Goal: Transaction & Acquisition: Purchase product/service

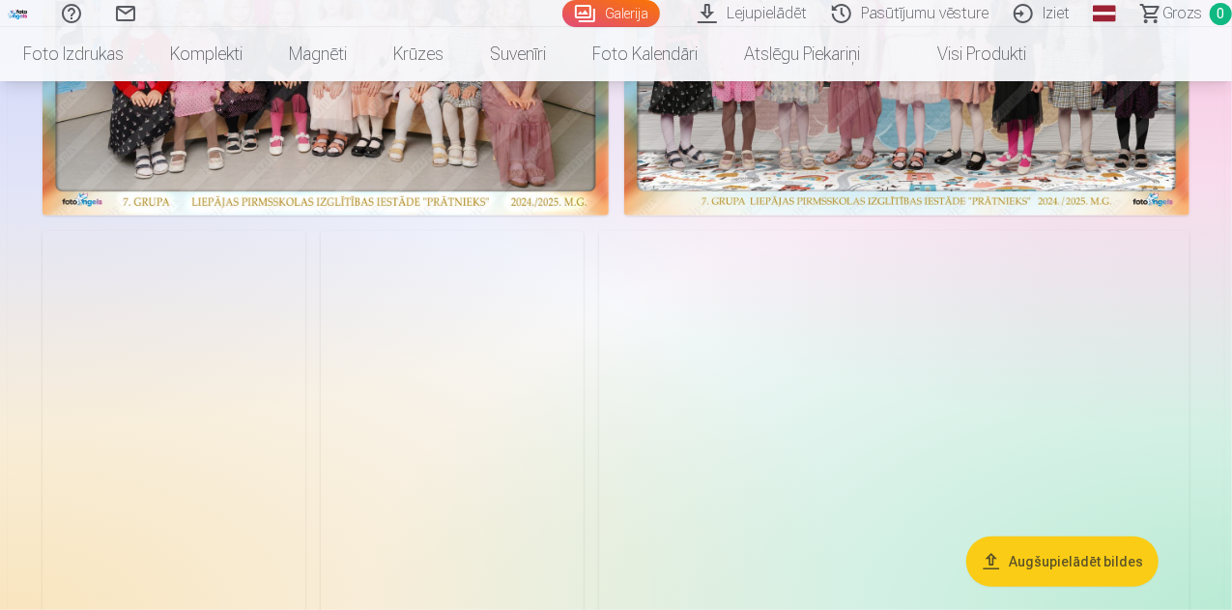
scroll to position [290, 0]
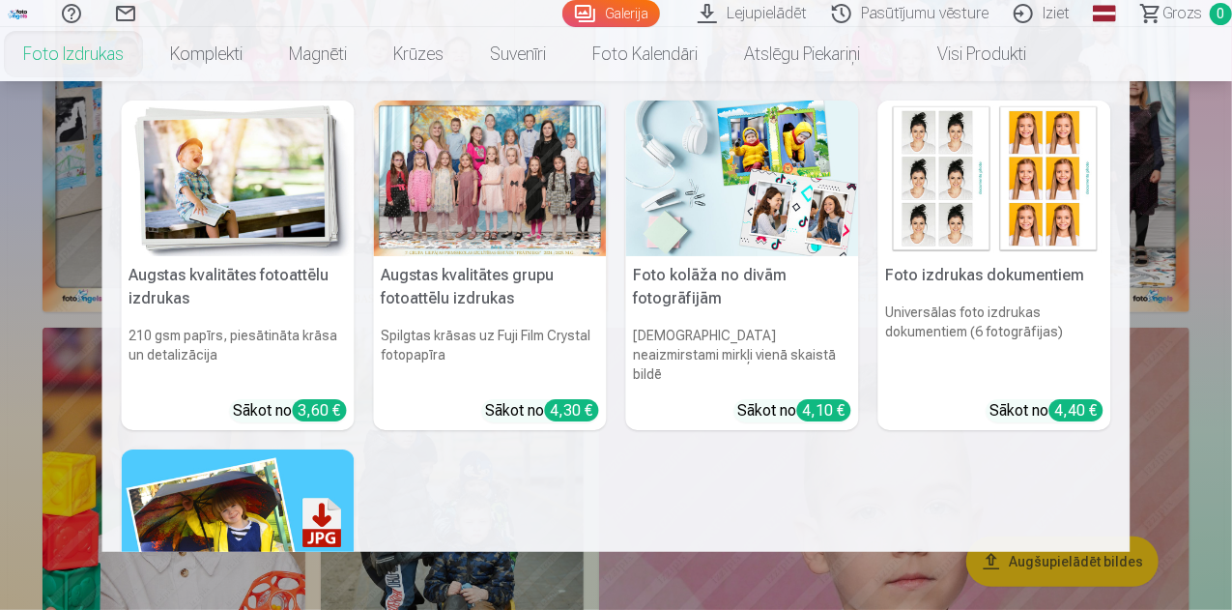
click at [10, 392] on nav "Augstas kvalitātes fotoattēlu izdrukas 210 gsm papīrs, piesātināta krāsa un det…" at bounding box center [616, 316] width 1232 height 471
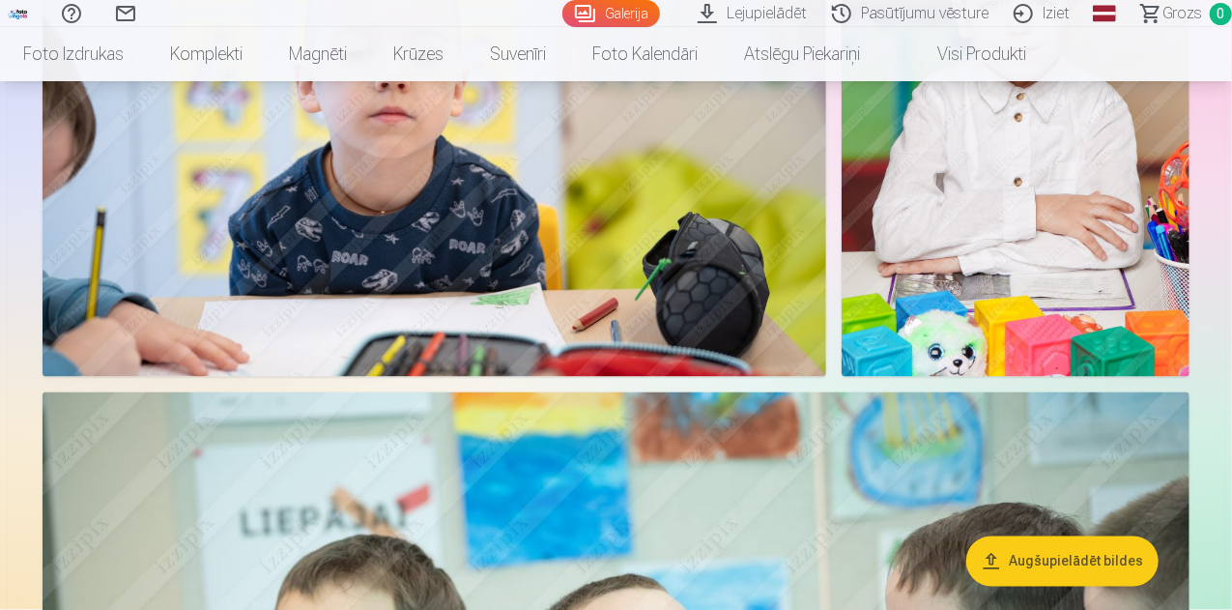
scroll to position [12563, 0]
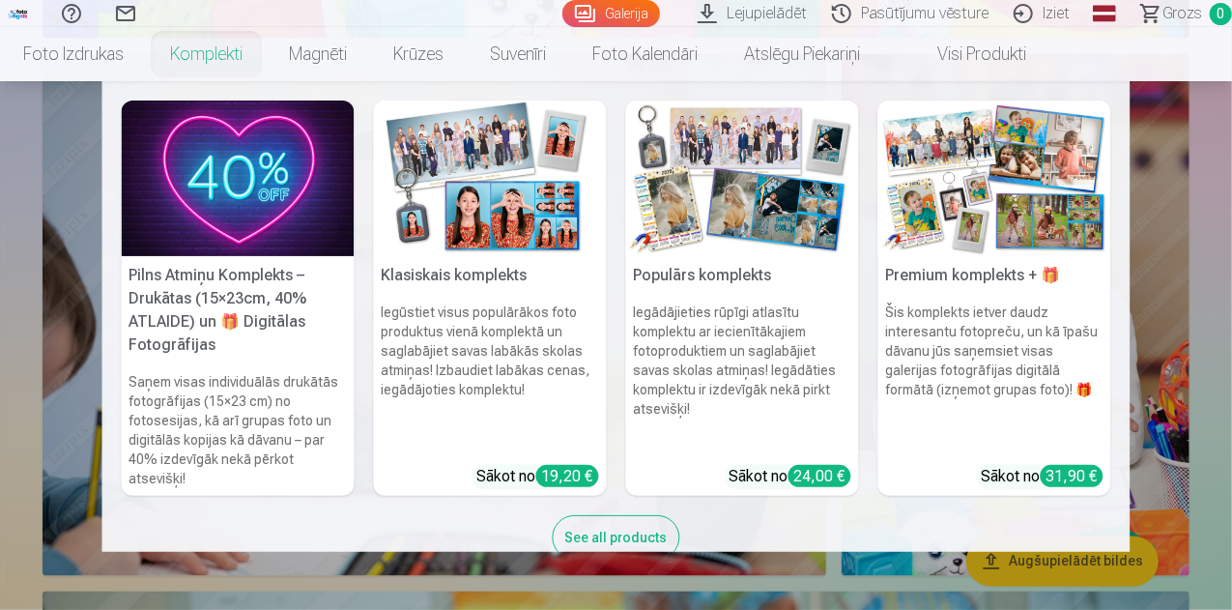
click at [266, 59] on link "Komplekti" at bounding box center [206, 54] width 119 height 54
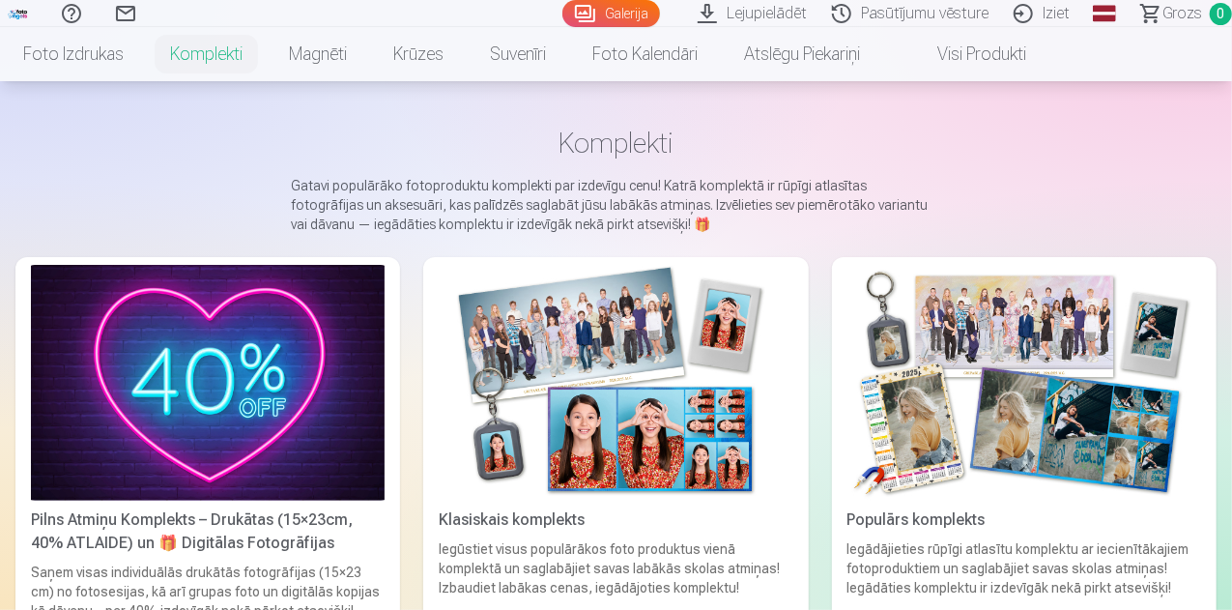
scroll to position [193, 0]
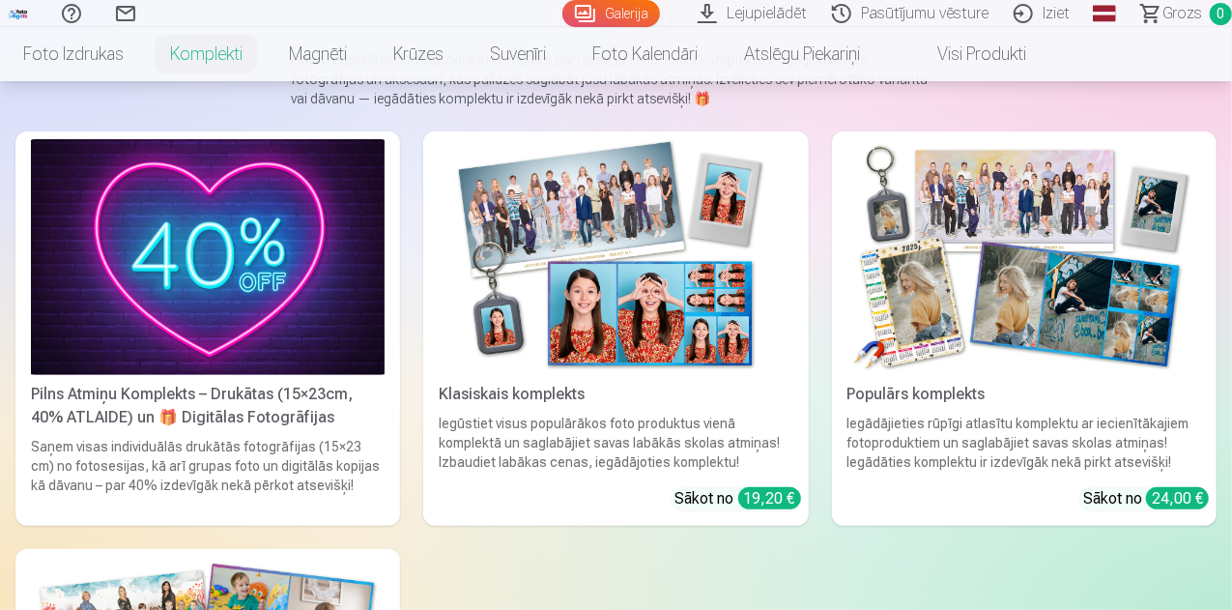
click at [107, 383] on div "Pilns Atmiņu Komplekts – Drukātas (15×23cm, 40% ATLAIDE) un 🎁 Digitālas Fotogrā…" at bounding box center [207, 406] width 369 height 46
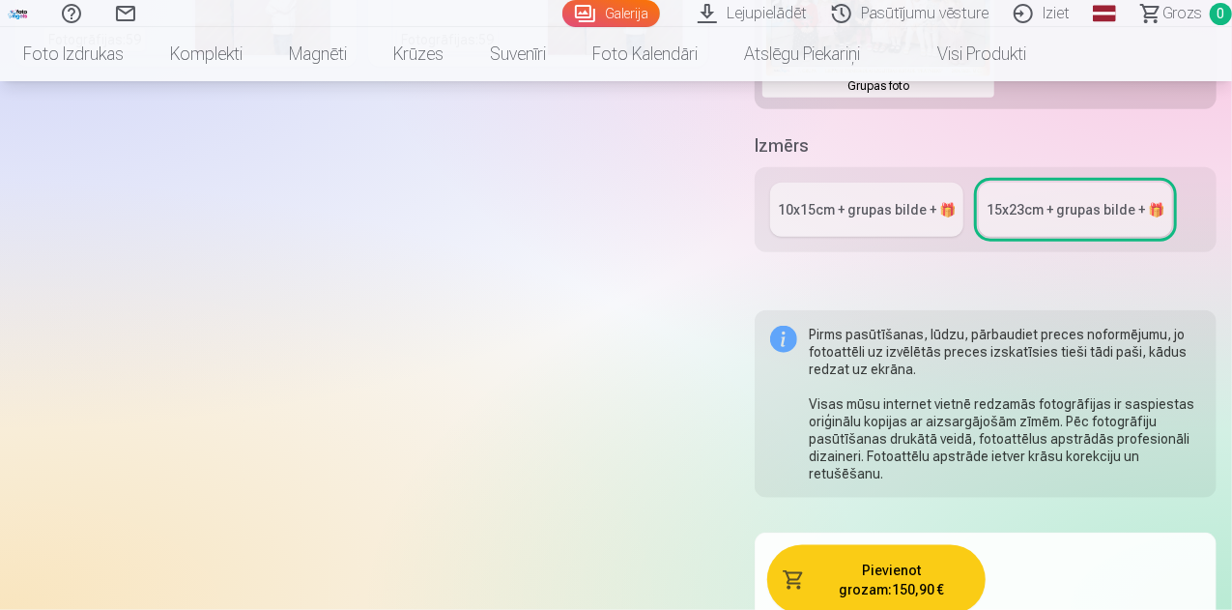
scroll to position [773, 0]
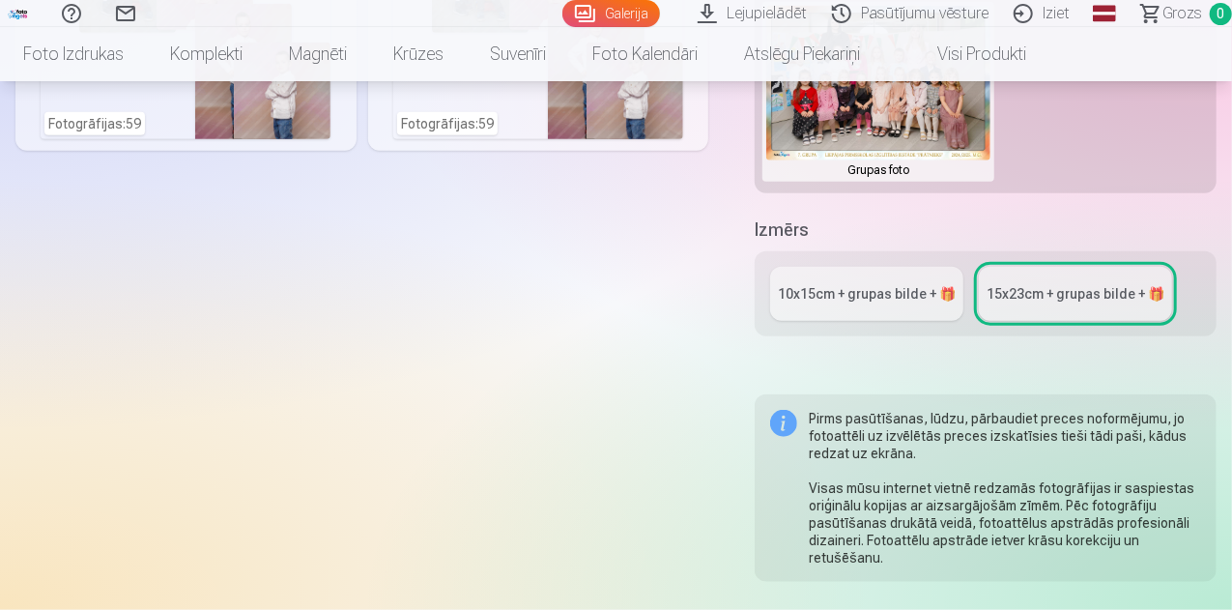
click at [874, 292] on div "10x15сm + grupas bilde + 🎁" at bounding box center [867, 293] width 178 height 19
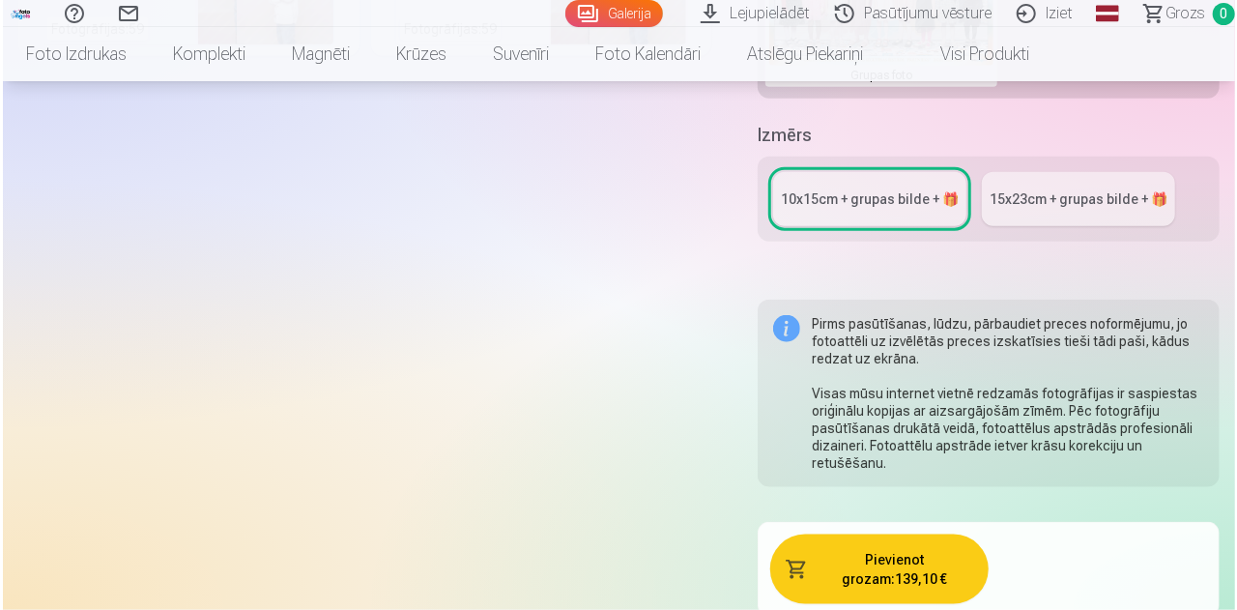
scroll to position [870, 0]
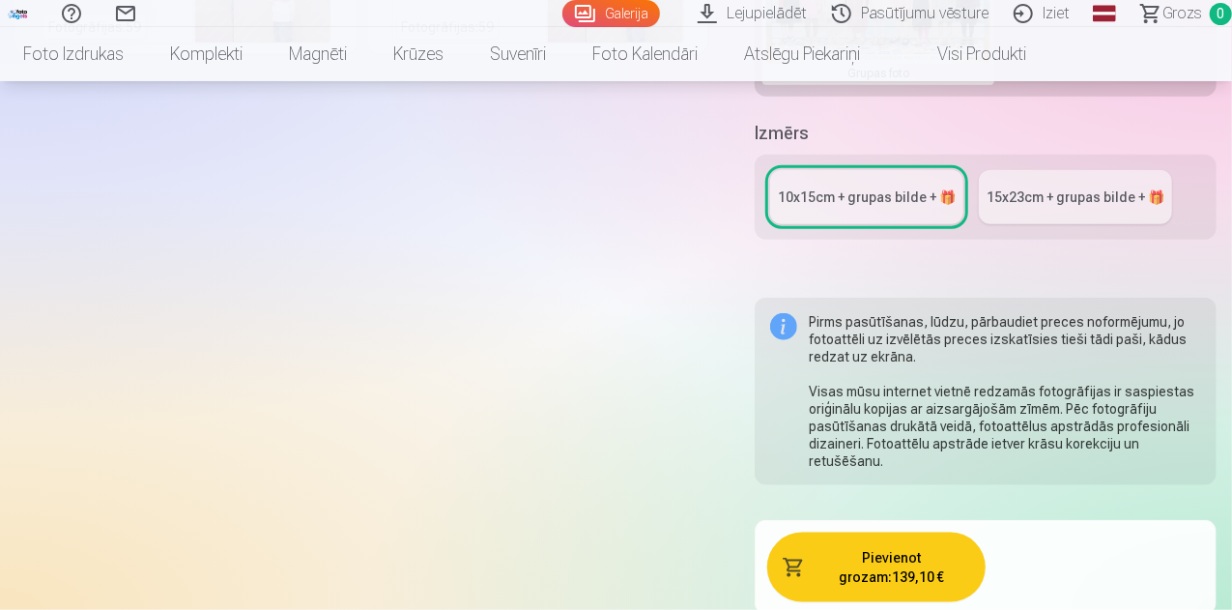
click at [844, 540] on button "Pievienot grozam : 139,10 €" at bounding box center [876, 567] width 218 height 70
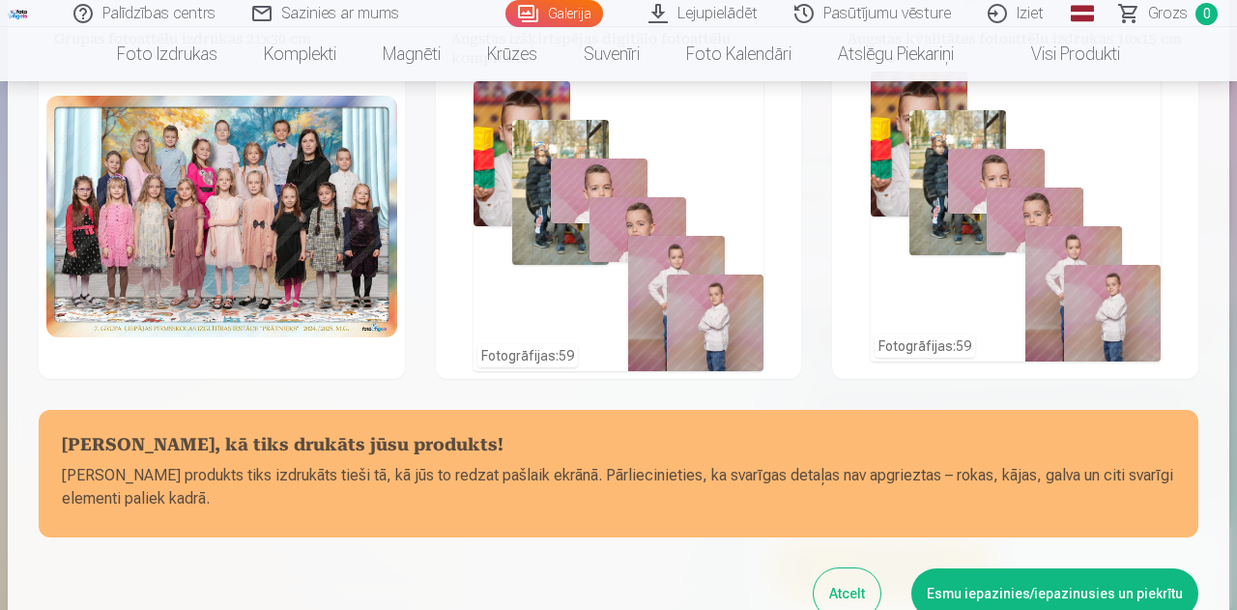
scroll to position [0, 0]
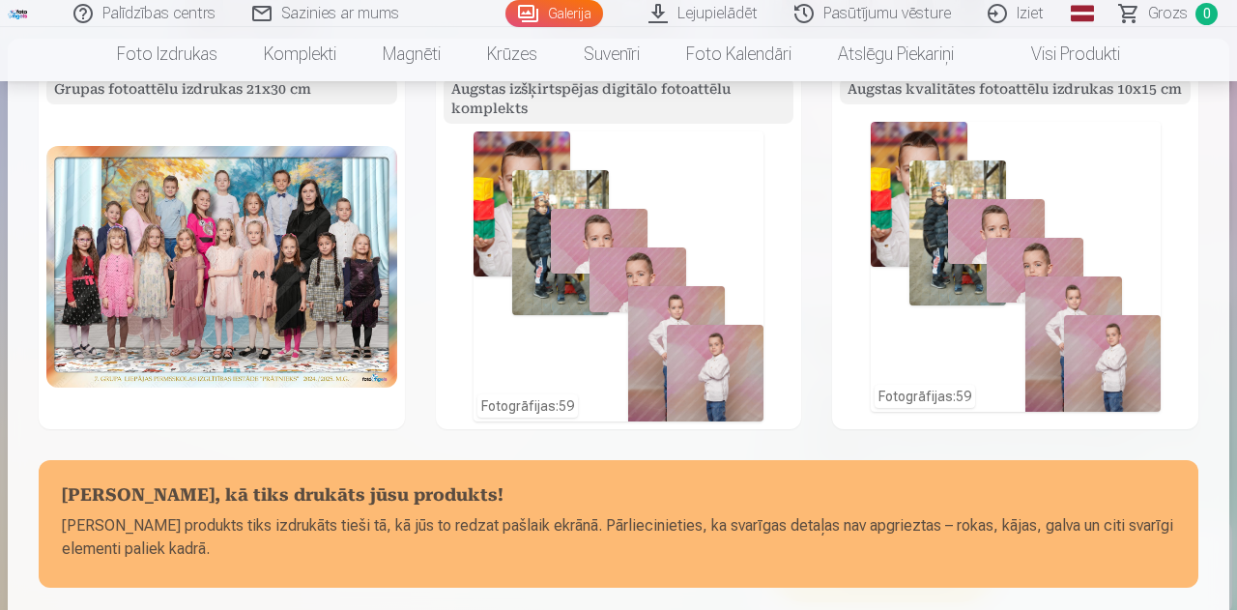
click at [566, 283] on div "Fotogrāfijas : 59" at bounding box center [619, 276] width 290 height 290
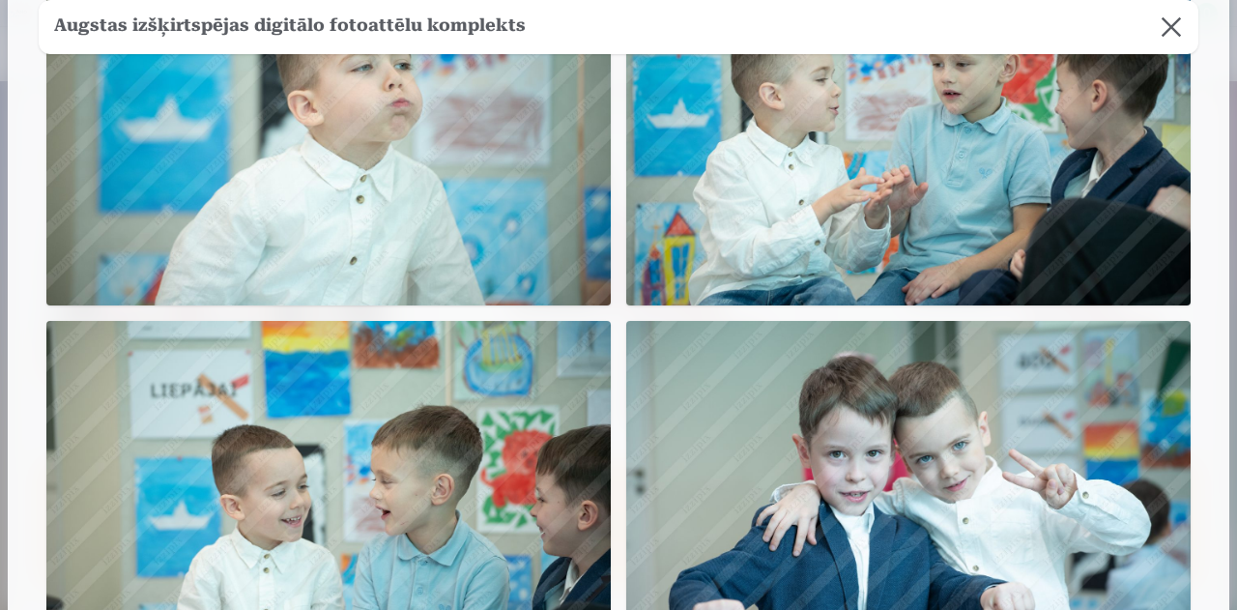
scroll to position [6126, 0]
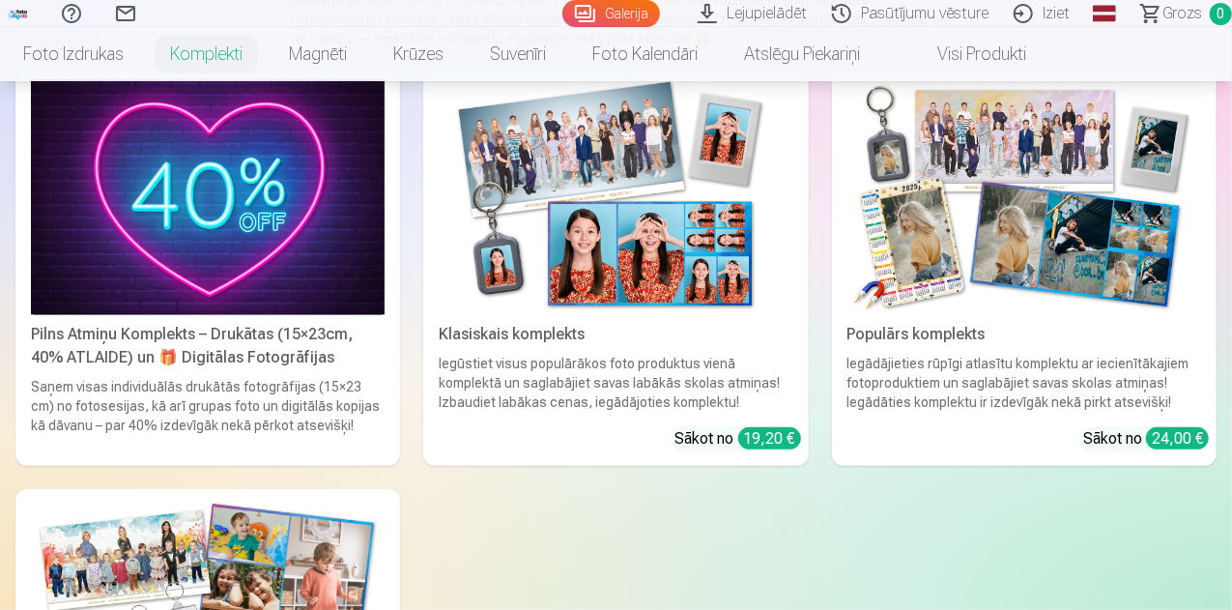
scroll to position [290, 0]
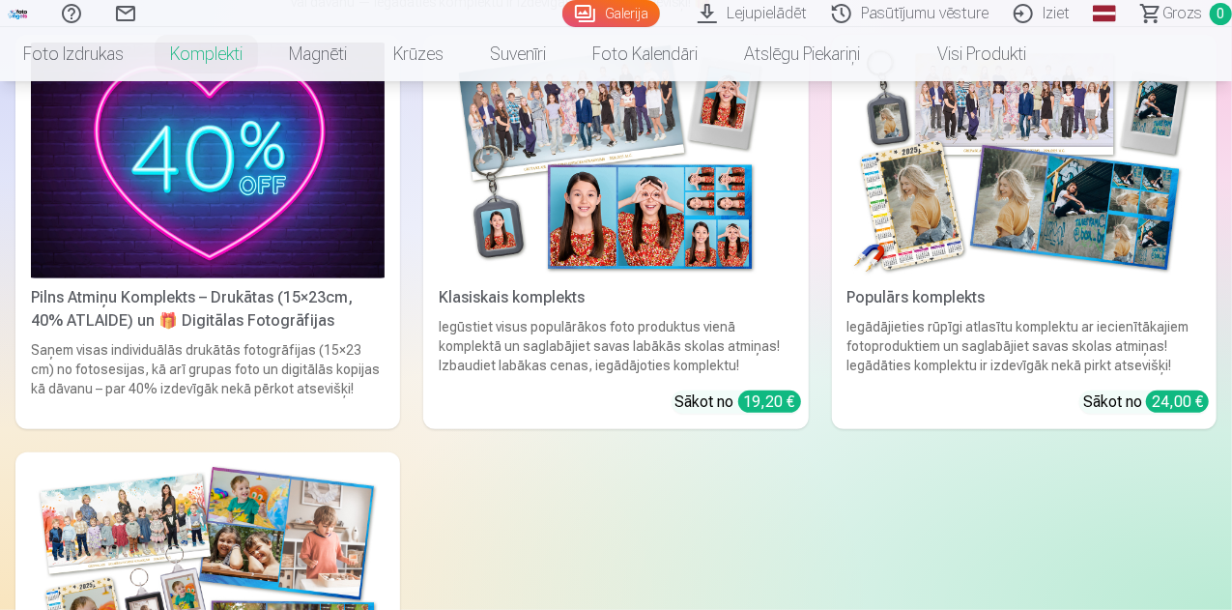
click at [133, 181] on img at bounding box center [208, 161] width 354 height 236
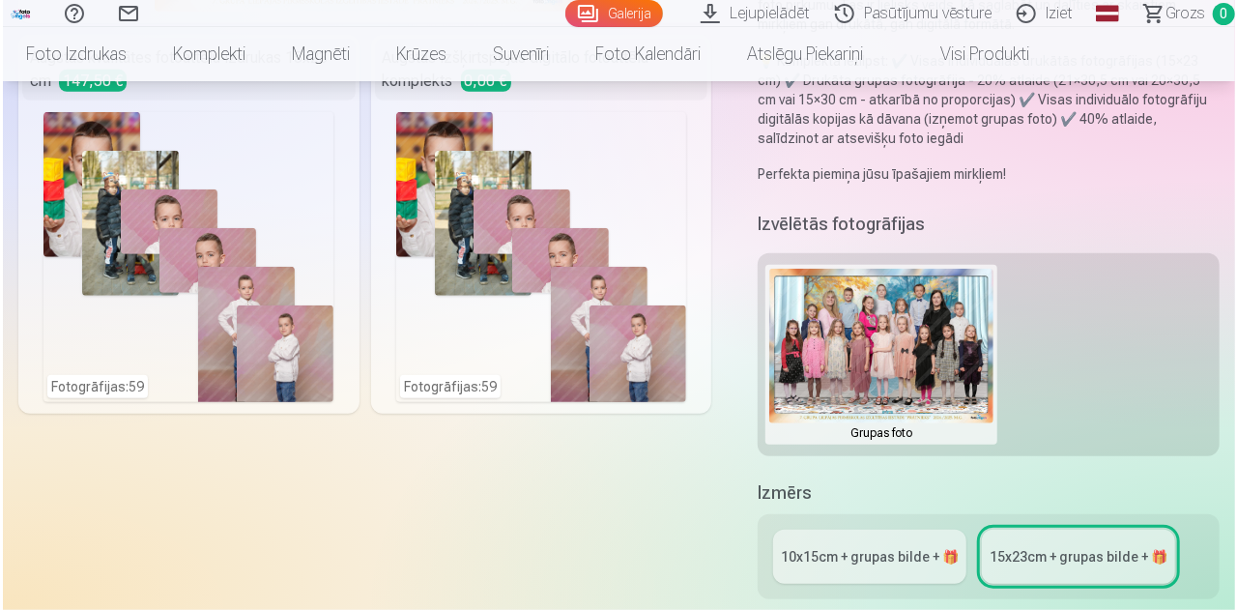
scroll to position [483, 0]
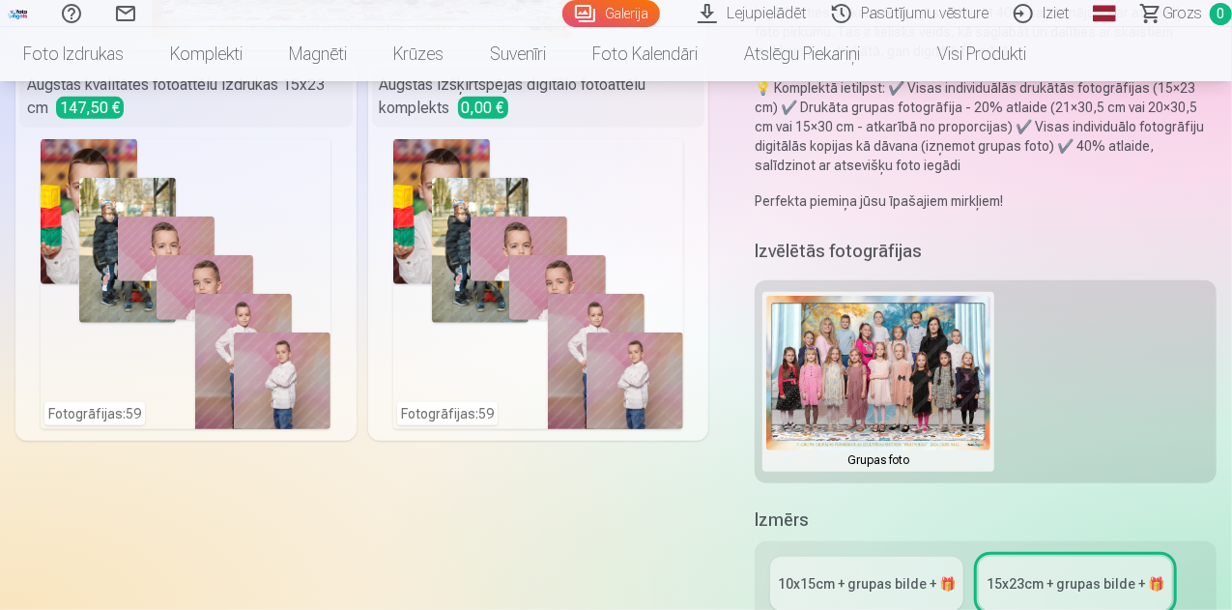
click at [197, 293] on div "Fotogrāfijas : 59" at bounding box center [186, 284] width 290 height 290
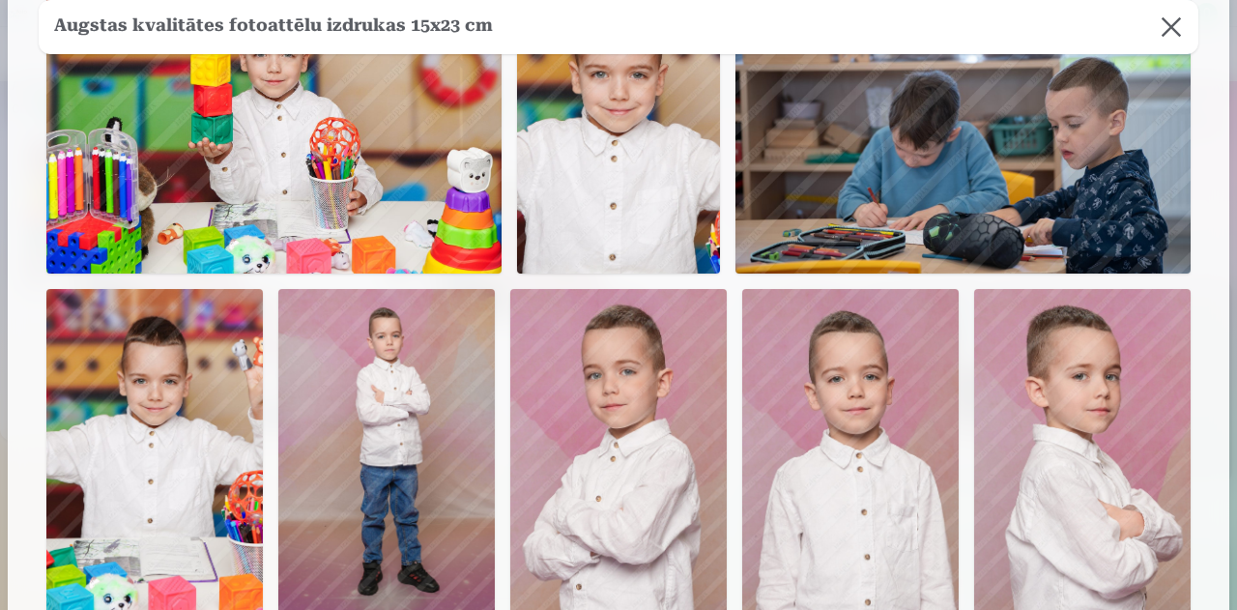
scroll to position [3189, 0]
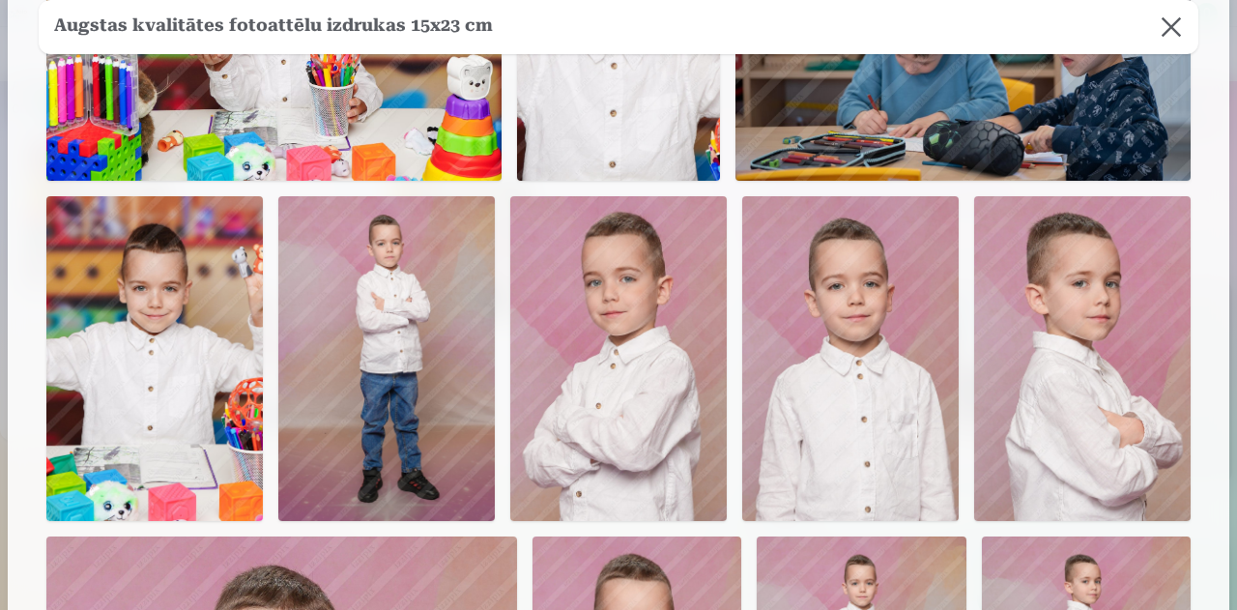
click at [203, 326] on img at bounding box center [154, 358] width 216 height 325
click at [203, 317] on img at bounding box center [154, 358] width 216 height 325
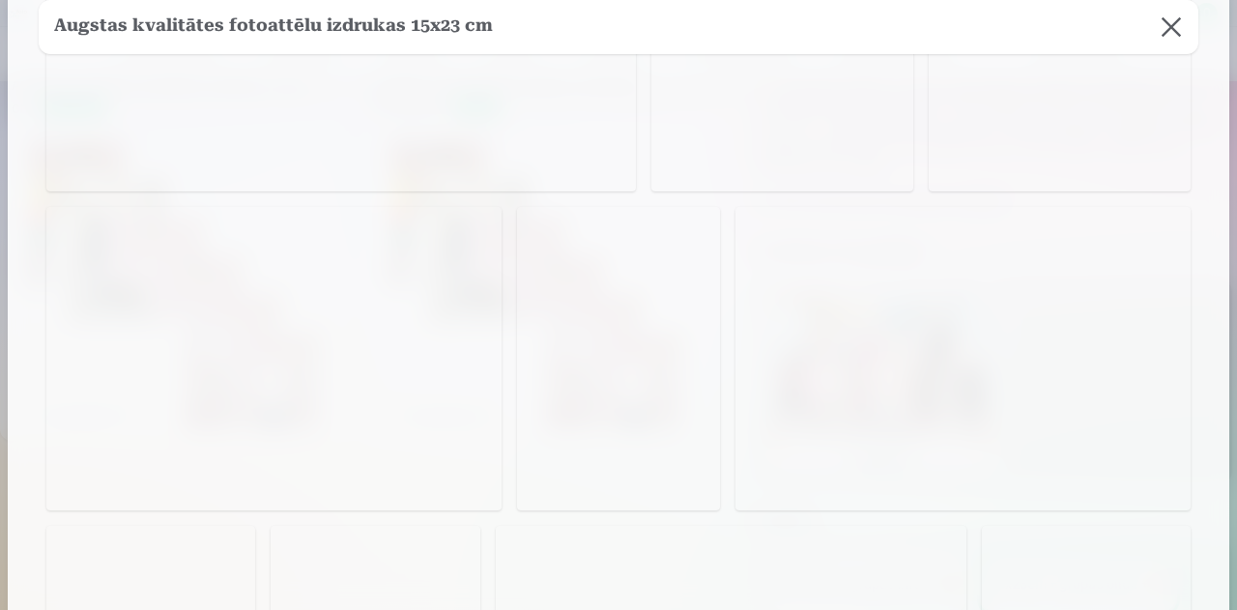
scroll to position [1063, 0]
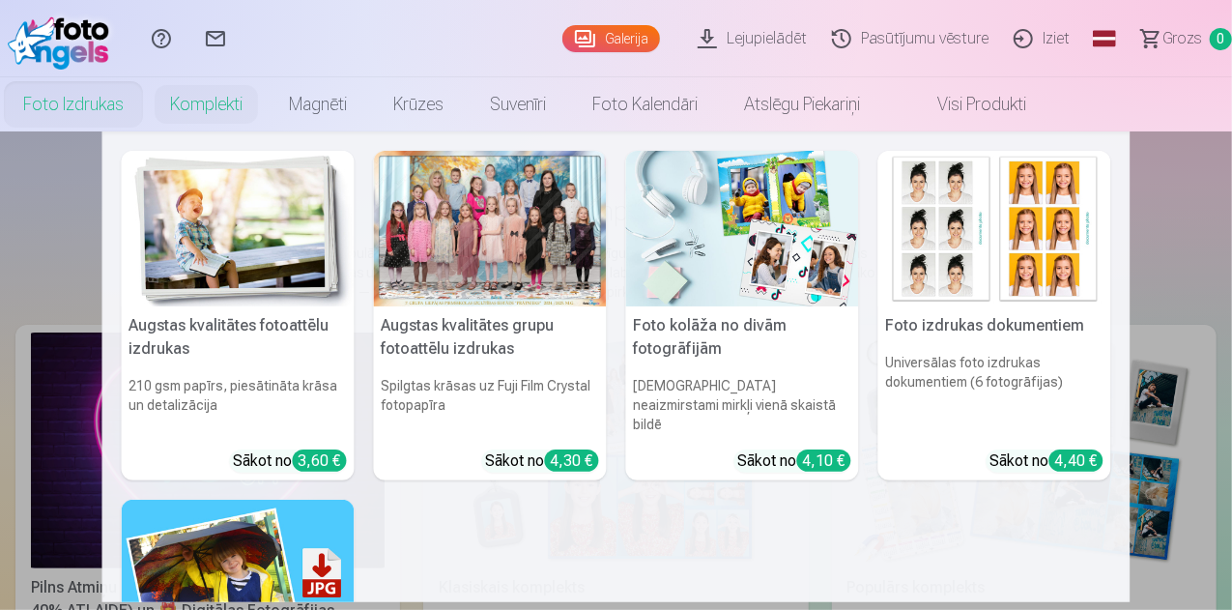
click at [142, 101] on link "Foto izdrukas" at bounding box center [73, 104] width 147 height 54
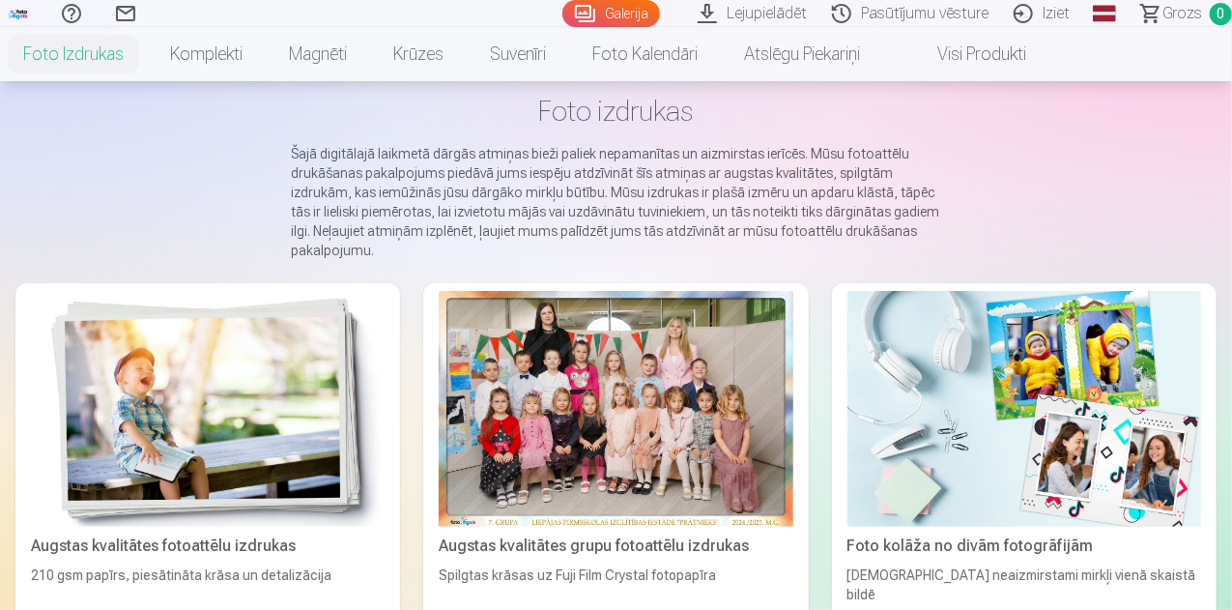
scroll to position [193, 0]
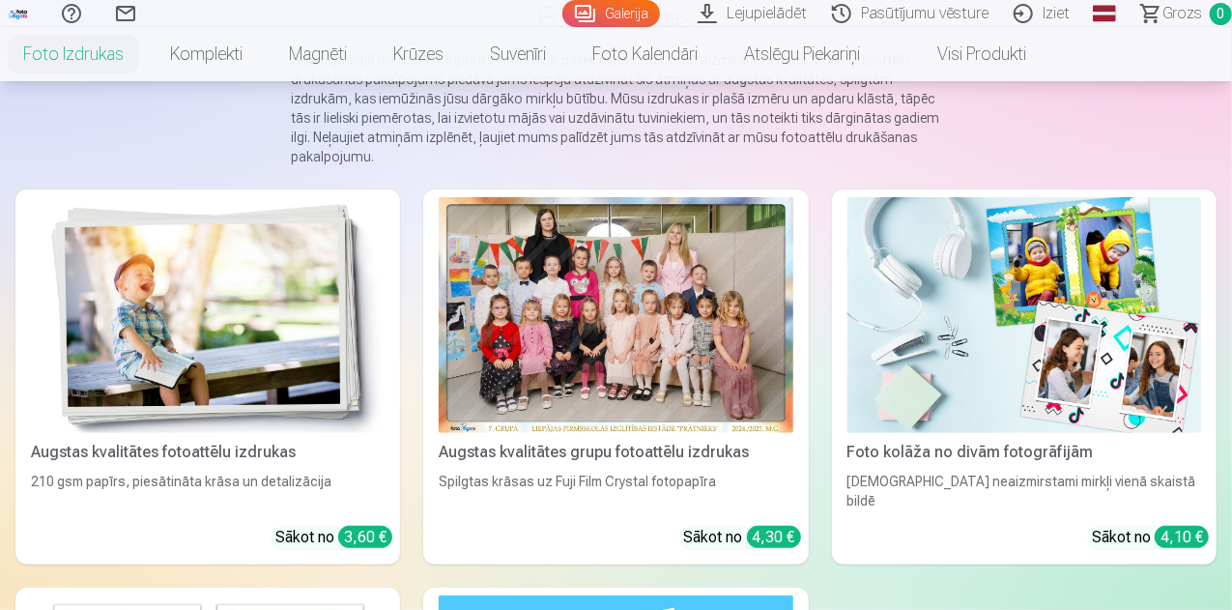
click at [75, 441] on div "Augstas kvalitātes fotoattēlu izdrukas" at bounding box center [207, 452] width 369 height 23
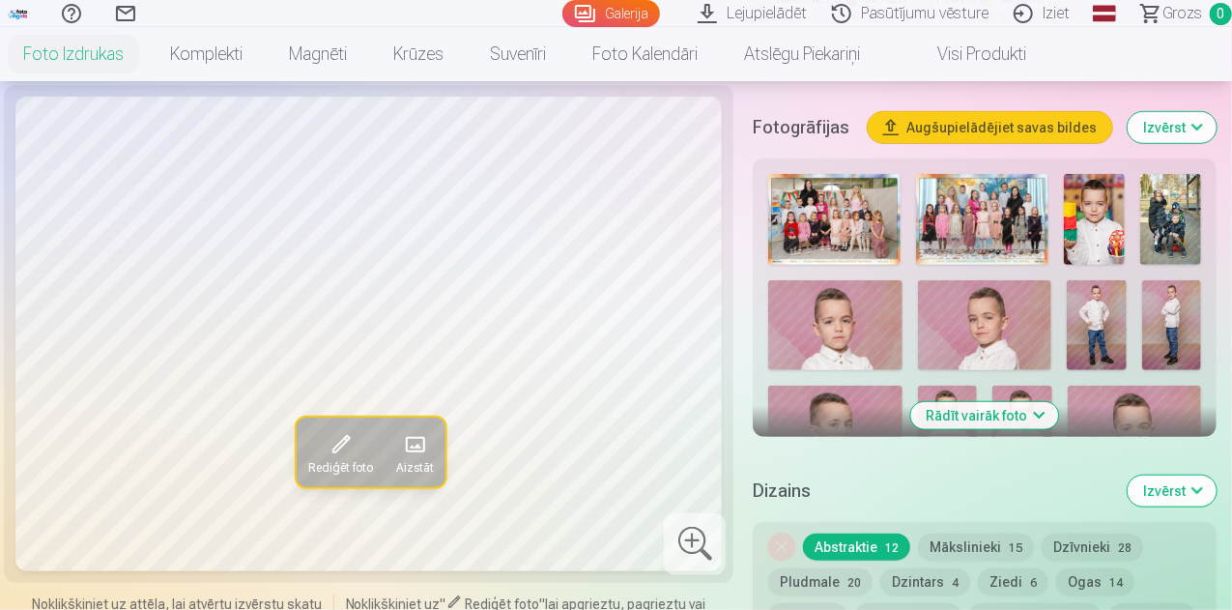
scroll to position [773, 0]
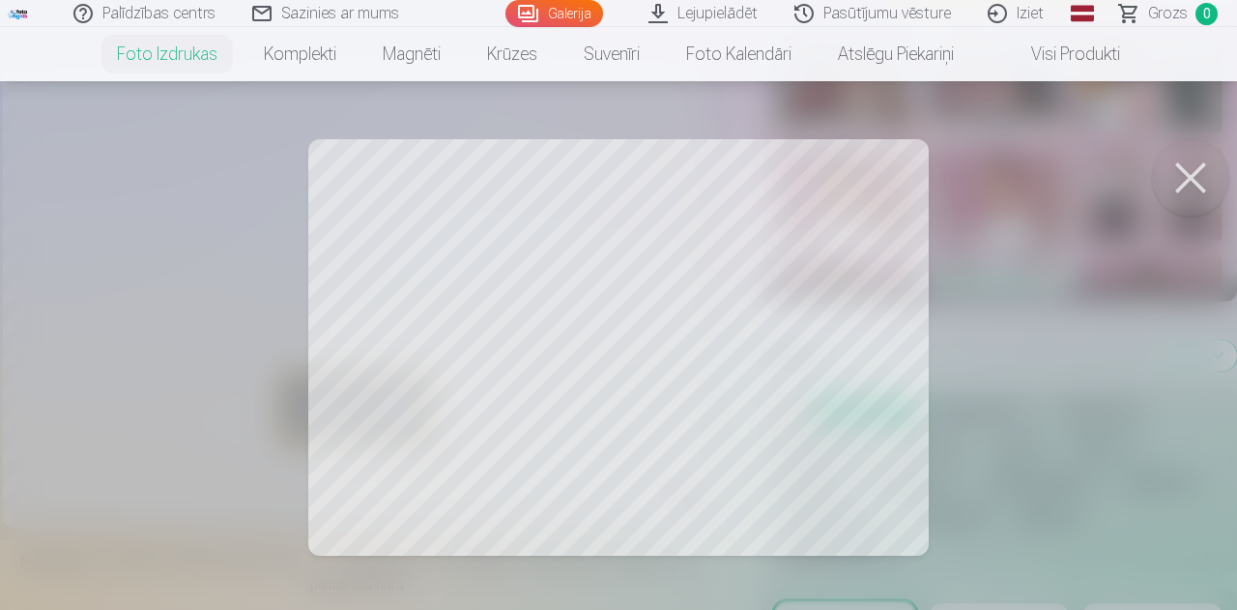
click at [1185, 175] on button at bounding box center [1190, 177] width 77 height 77
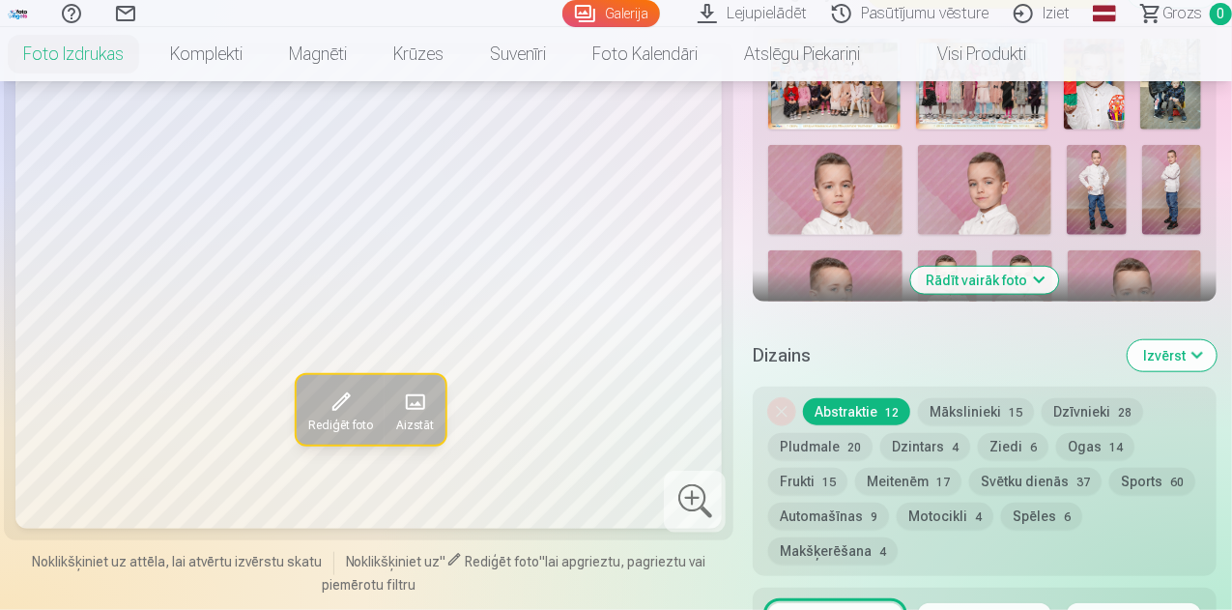
scroll to position [580, 0]
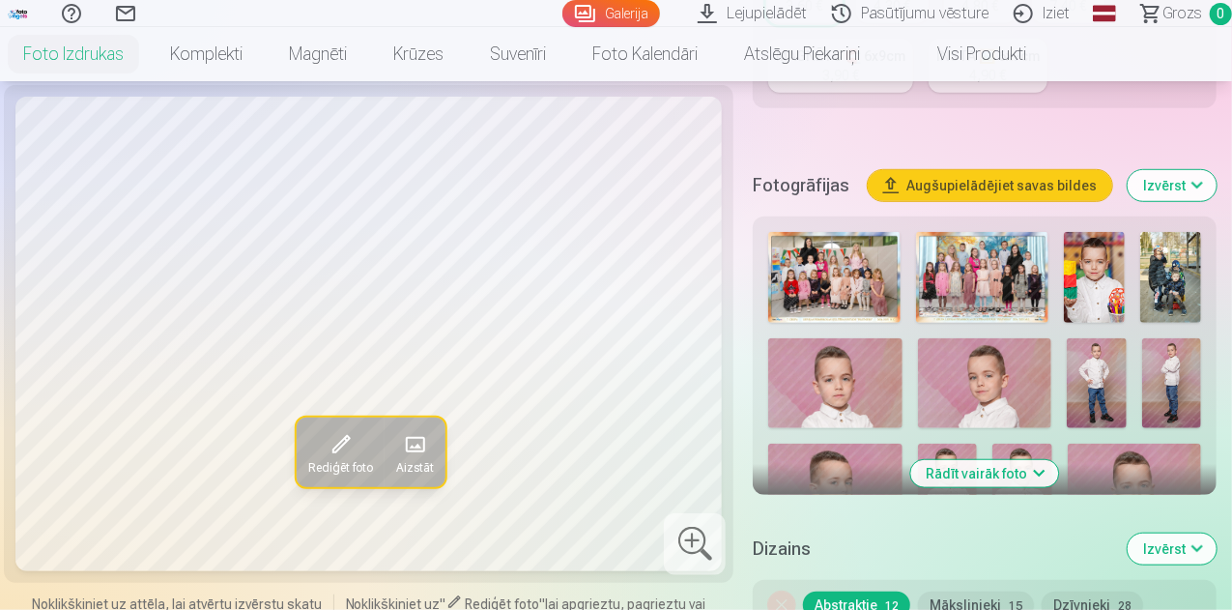
click at [878, 278] on img at bounding box center [834, 277] width 132 height 91
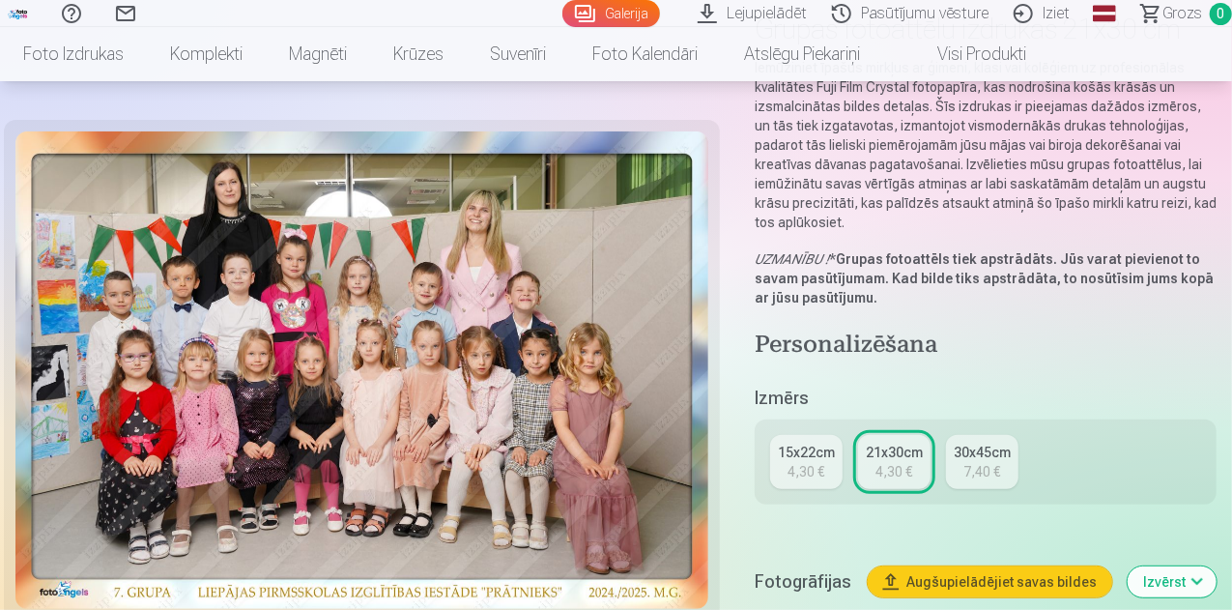
scroll to position [193, 0]
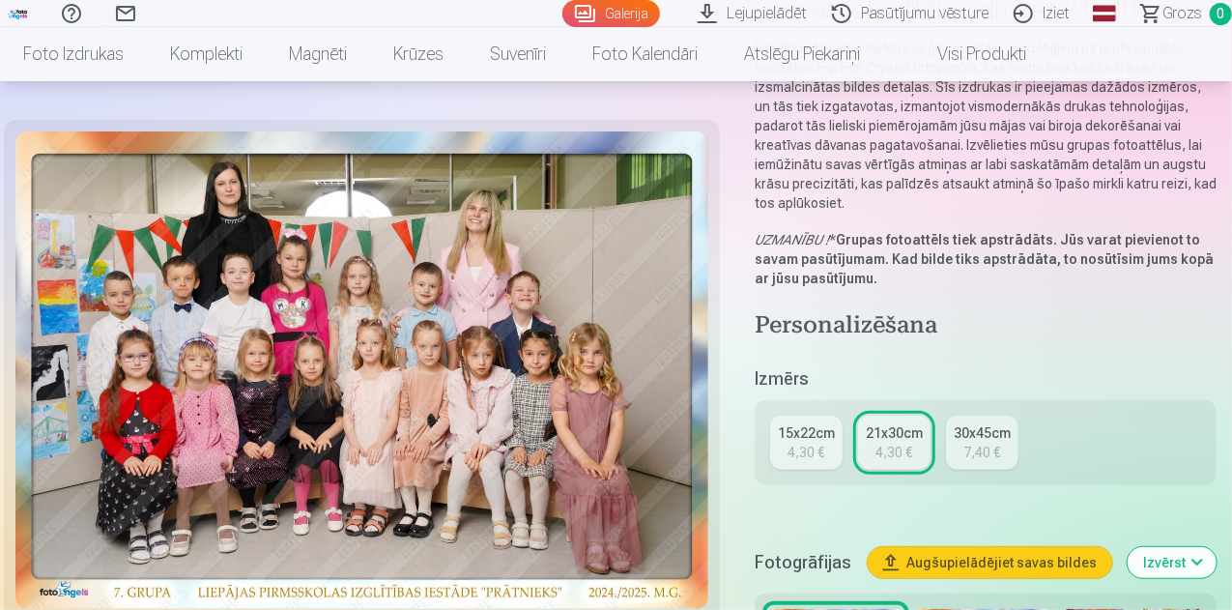
click at [815, 443] on div "4,30 €" at bounding box center [807, 452] width 37 height 19
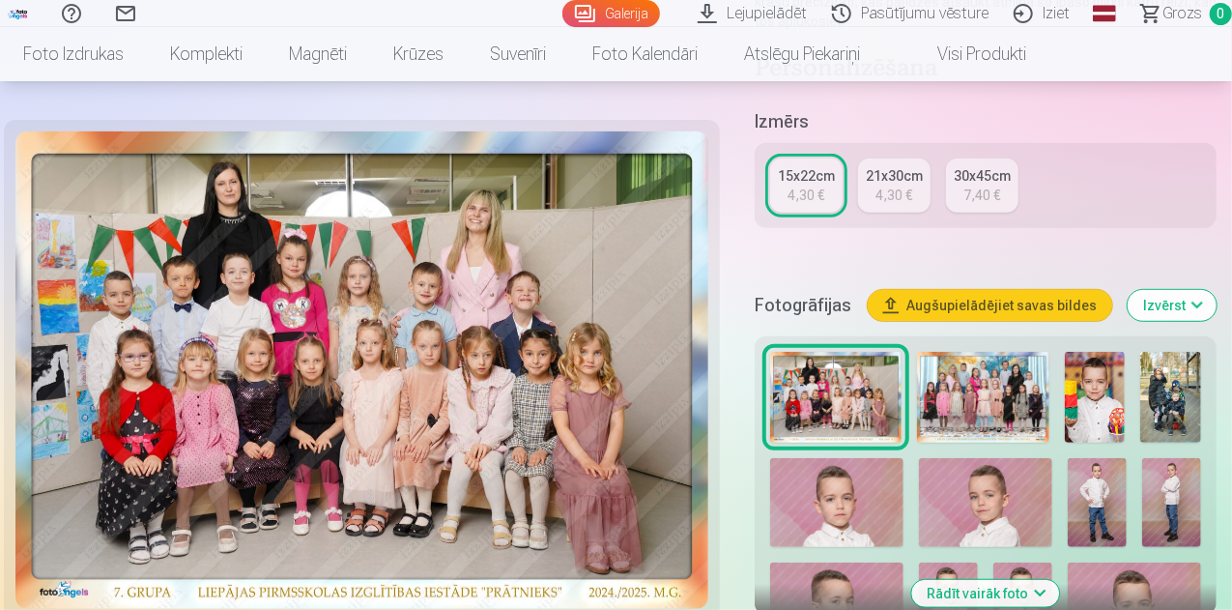
scroll to position [387, 0]
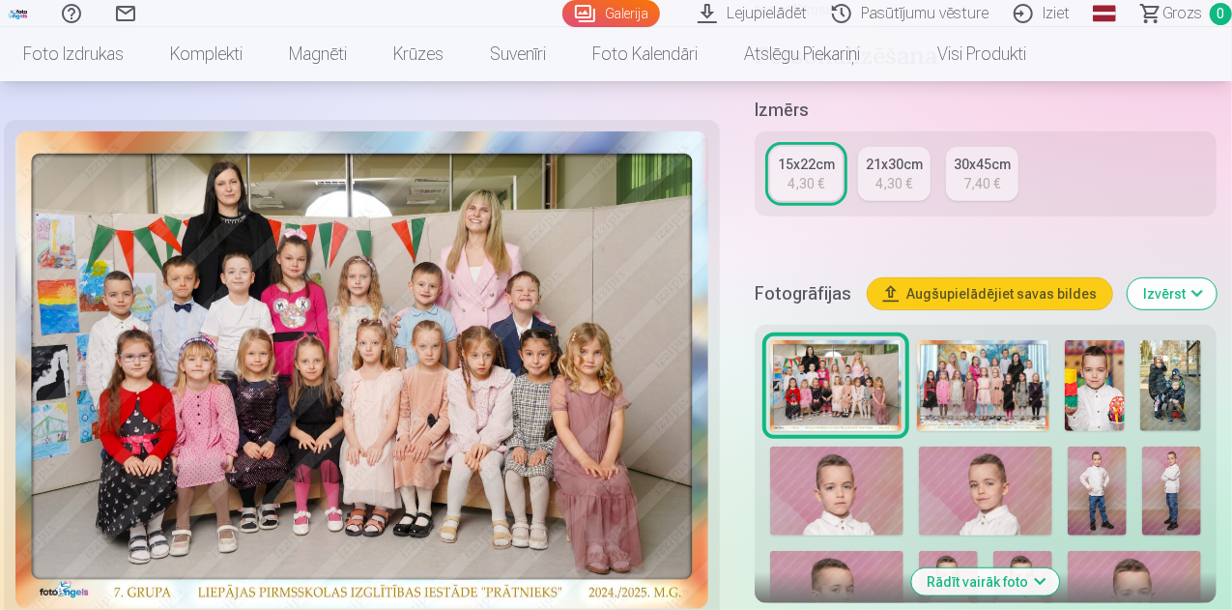
click at [1005, 372] on img at bounding box center [982, 385] width 131 height 91
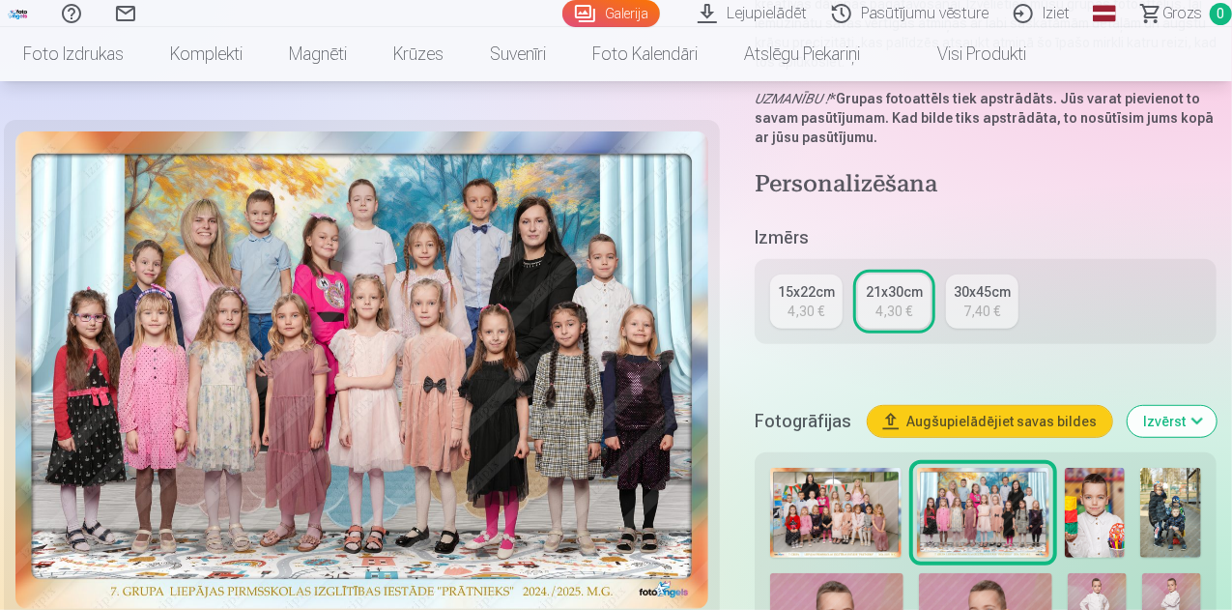
scroll to position [387, 0]
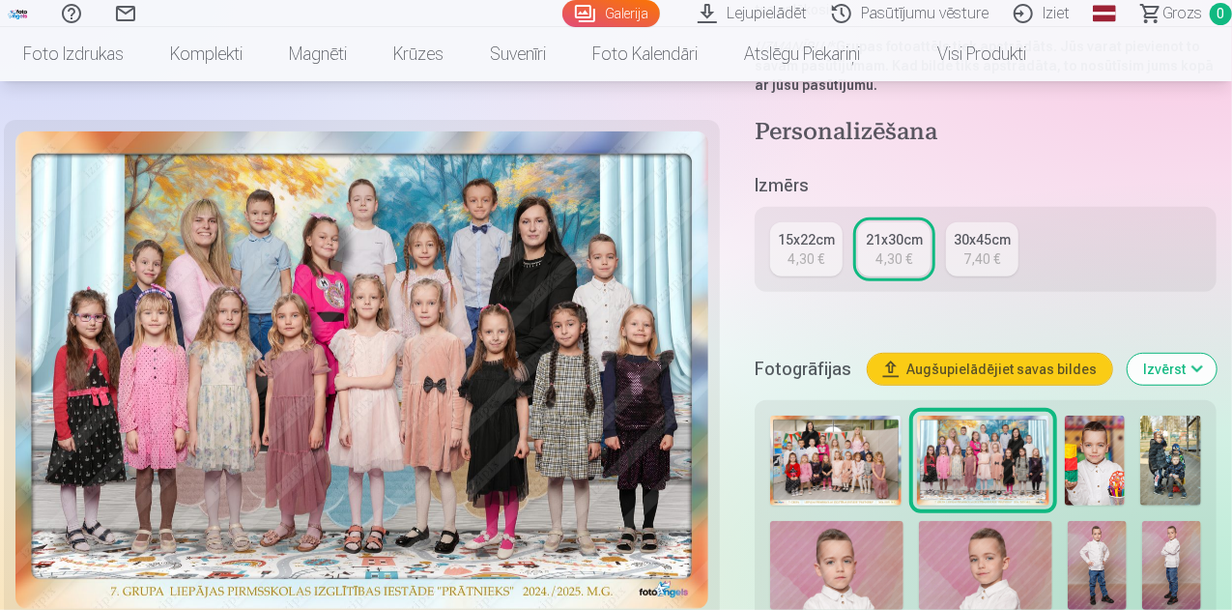
click at [1102, 425] on img at bounding box center [1095, 461] width 61 height 91
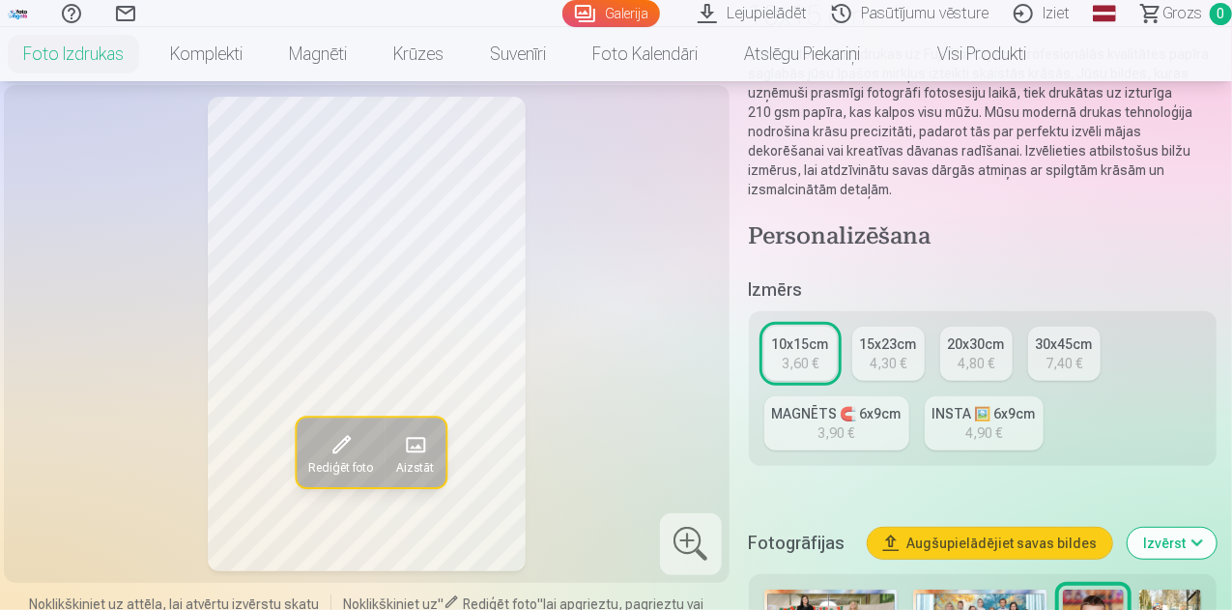
scroll to position [290, 0]
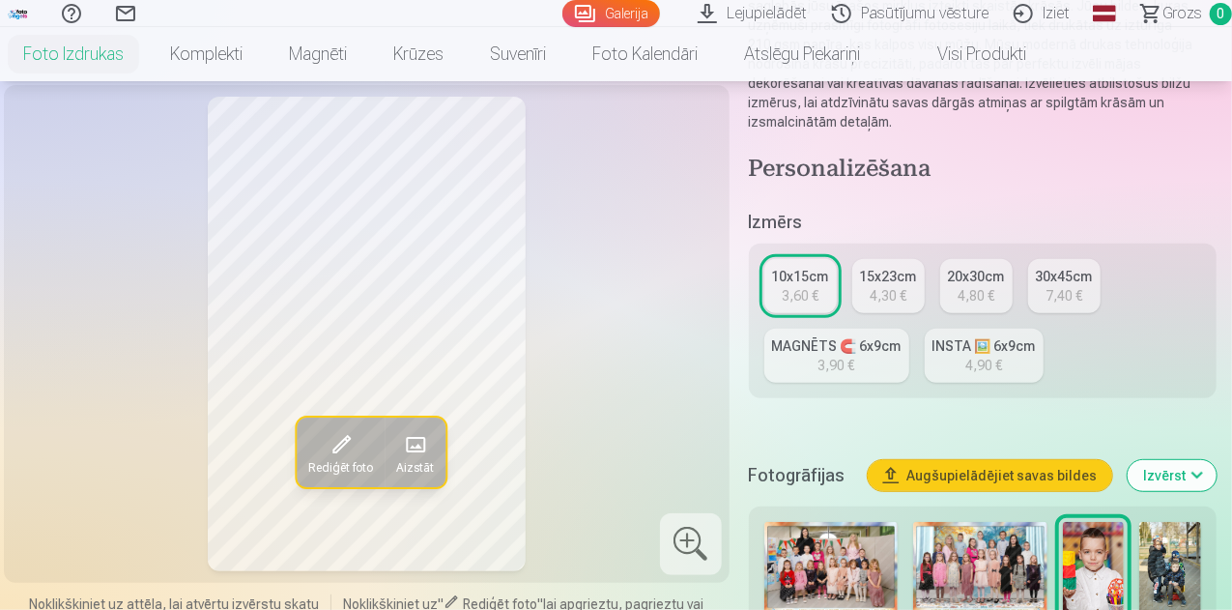
click at [1177, 541] on img at bounding box center [1170, 568] width 62 height 92
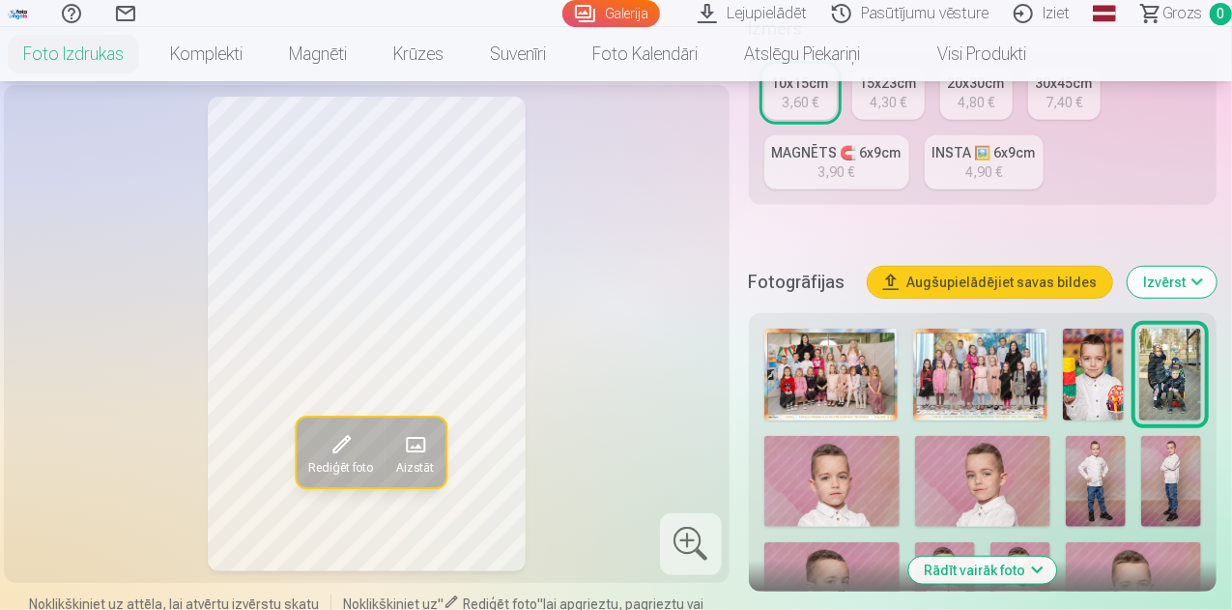
click at [859, 500] on img at bounding box center [831, 481] width 135 height 90
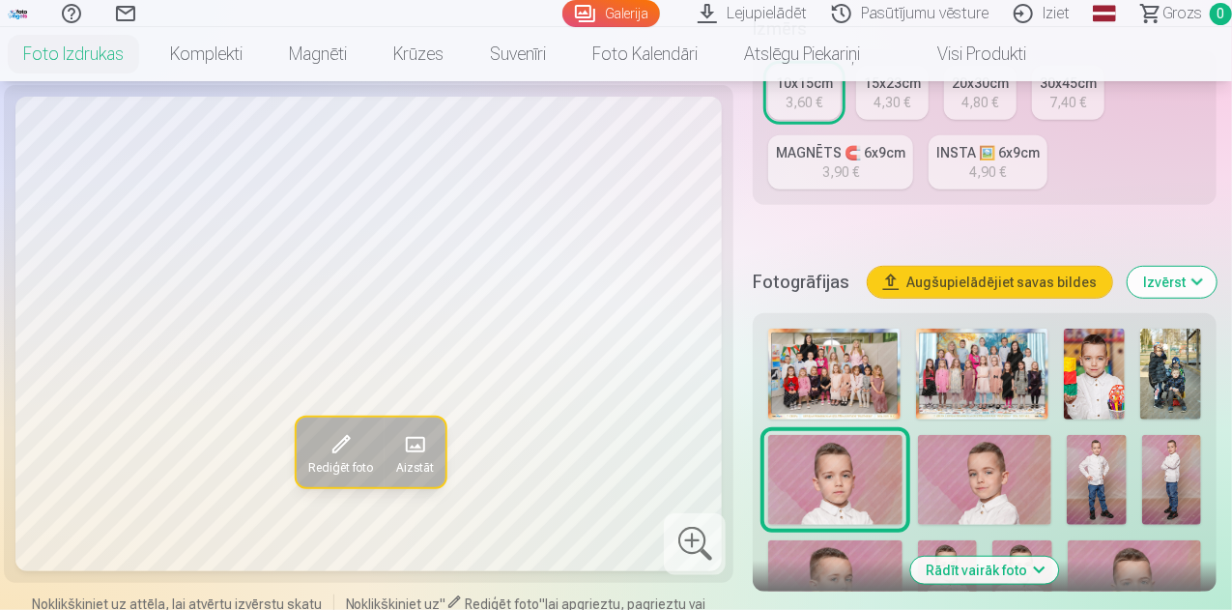
click at [1001, 481] on img at bounding box center [984, 479] width 133 height 89
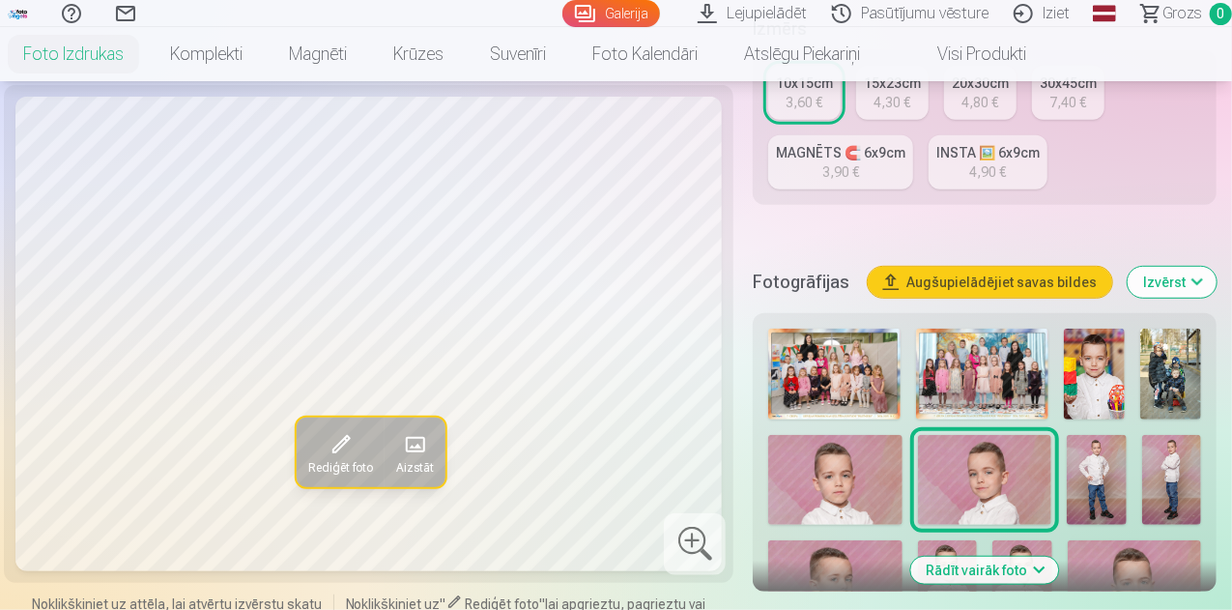
click at [1097, 482] on img at bounding box center [1097, 479] width 60 height 89
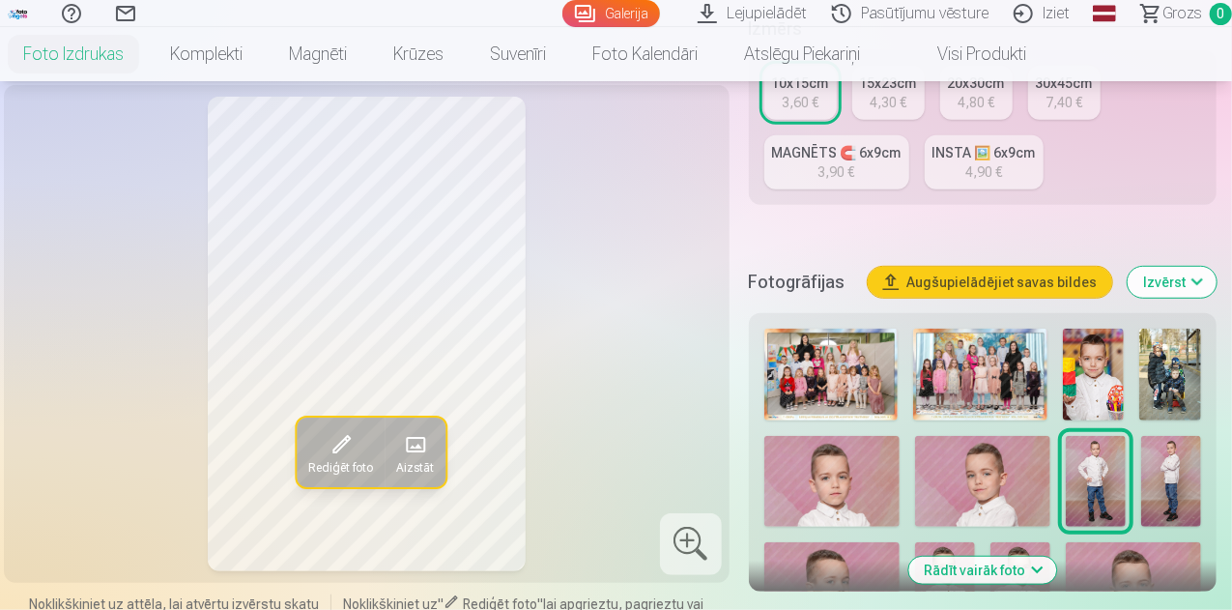
click at [1171, 475] on img at bounding box center [1171, 481] width 60 height 90
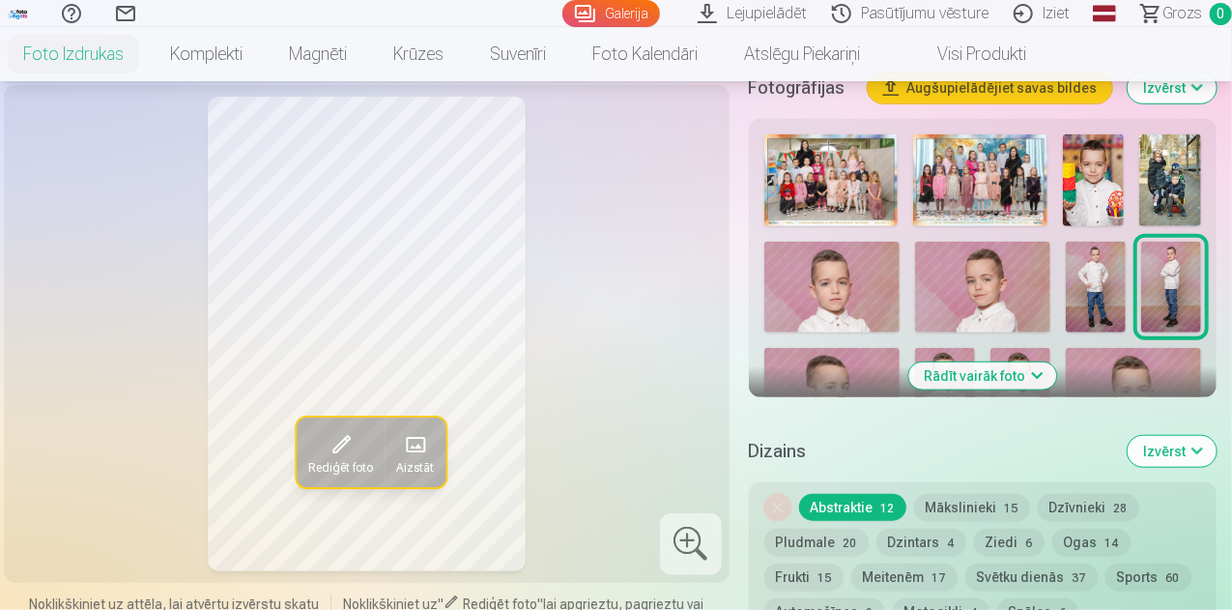
scroll to position [676, 0]
click at [1142, 359] on img at bounding box center [1133, 394] width 135 height 90
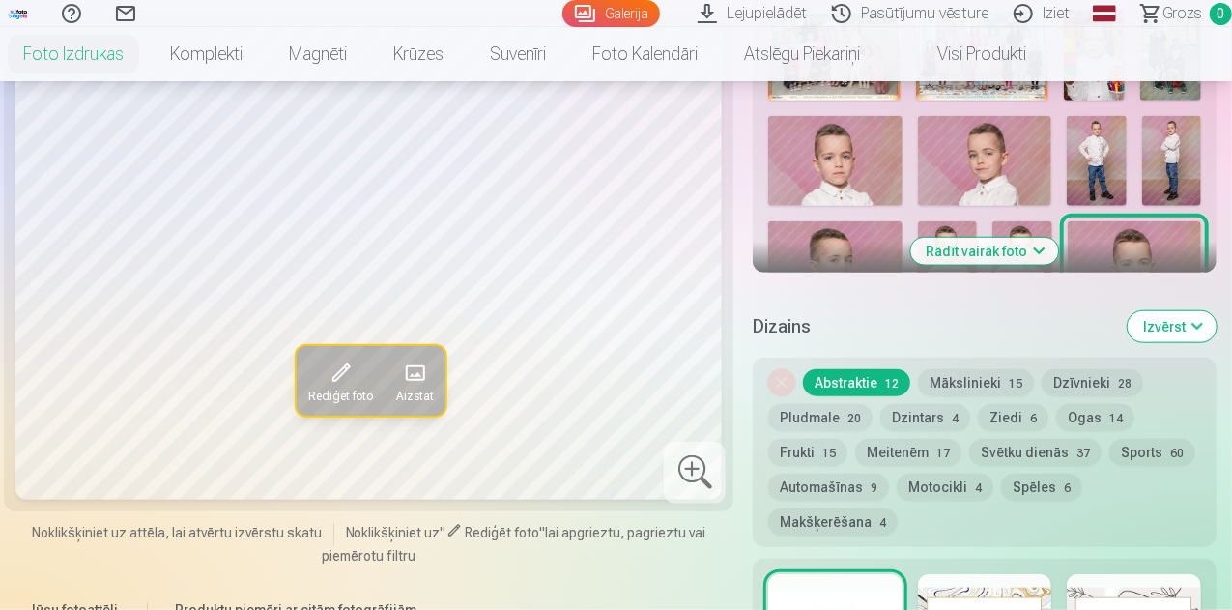
scroll to position [773, 0]
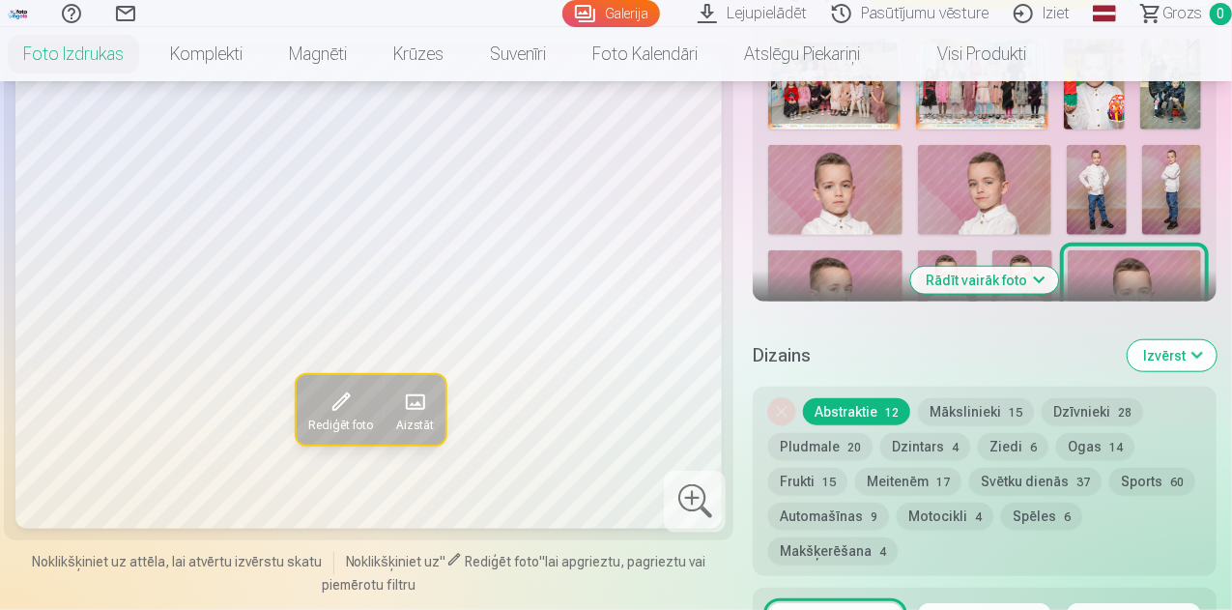
click at [968, 267] on button "Rādīt vairāk foto" at bounding box center [985, 280] width 148 height 27
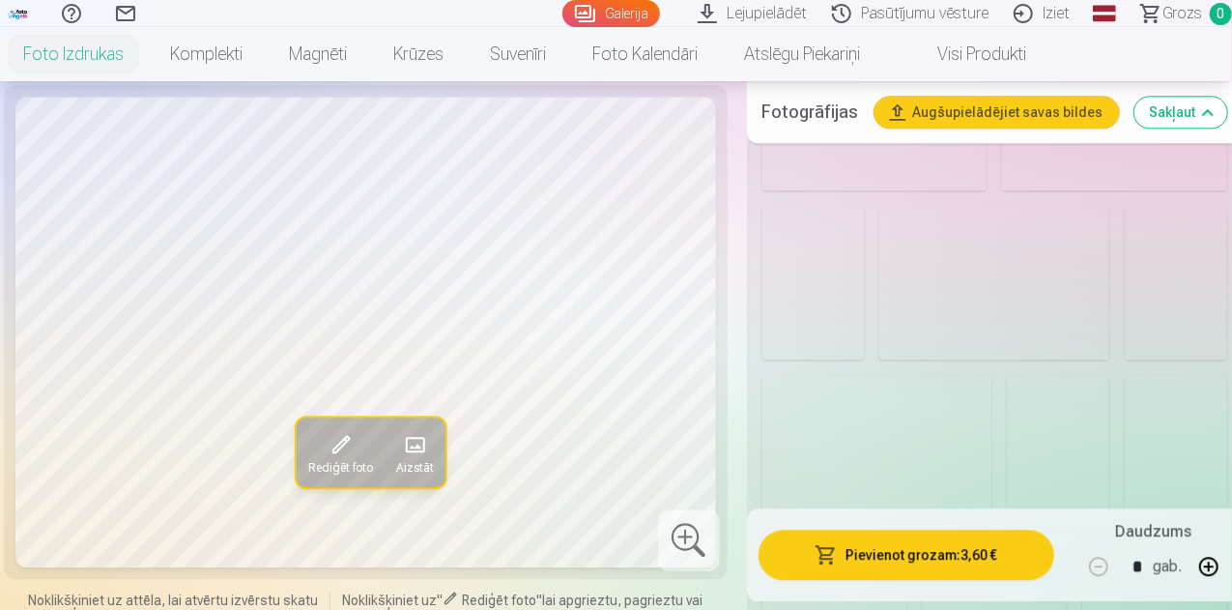
scroll to position [2319, 0]
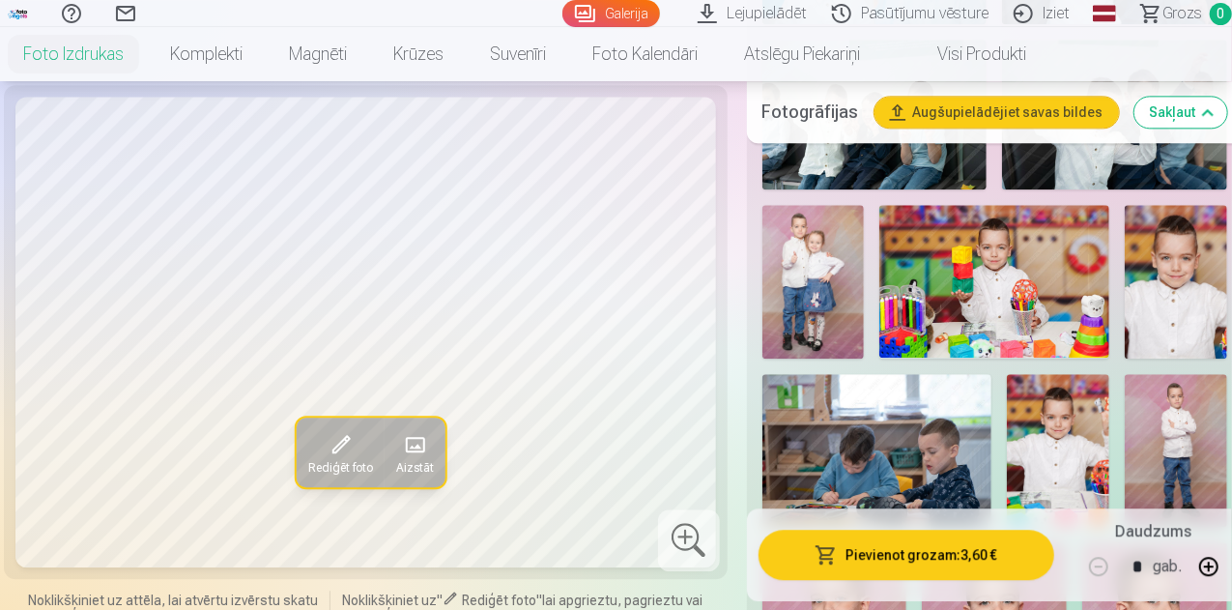
click at [1177, 252] on img at bounding box center [1176, 282] width 102 height 154
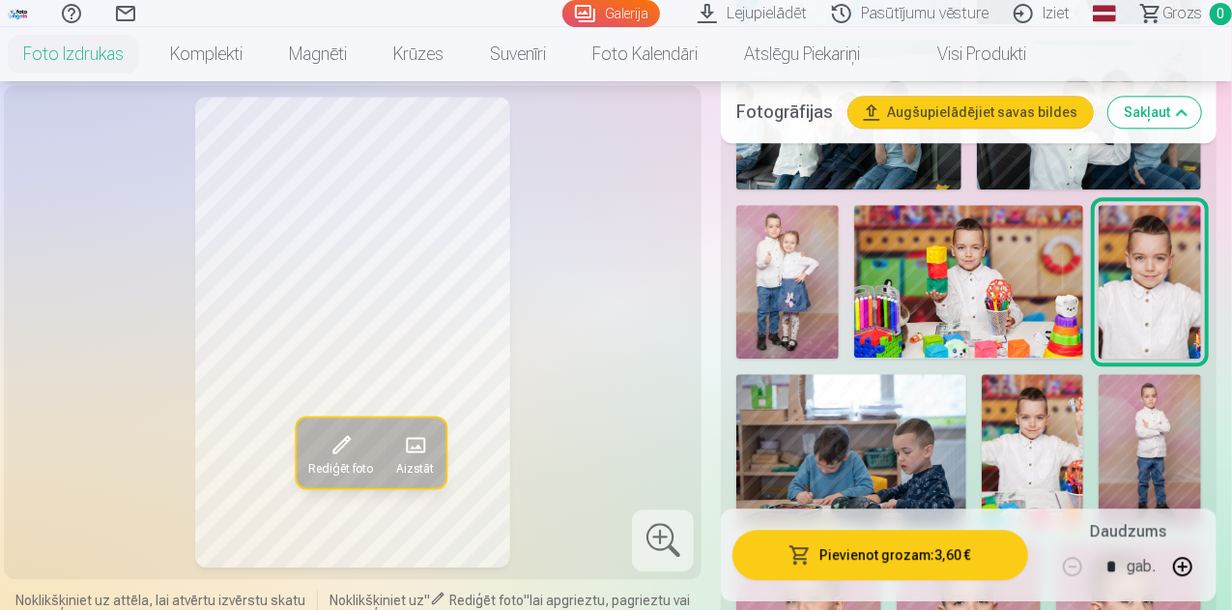
click at [1018, 248] on img at bounding box center [969, 281] width 230 height 153
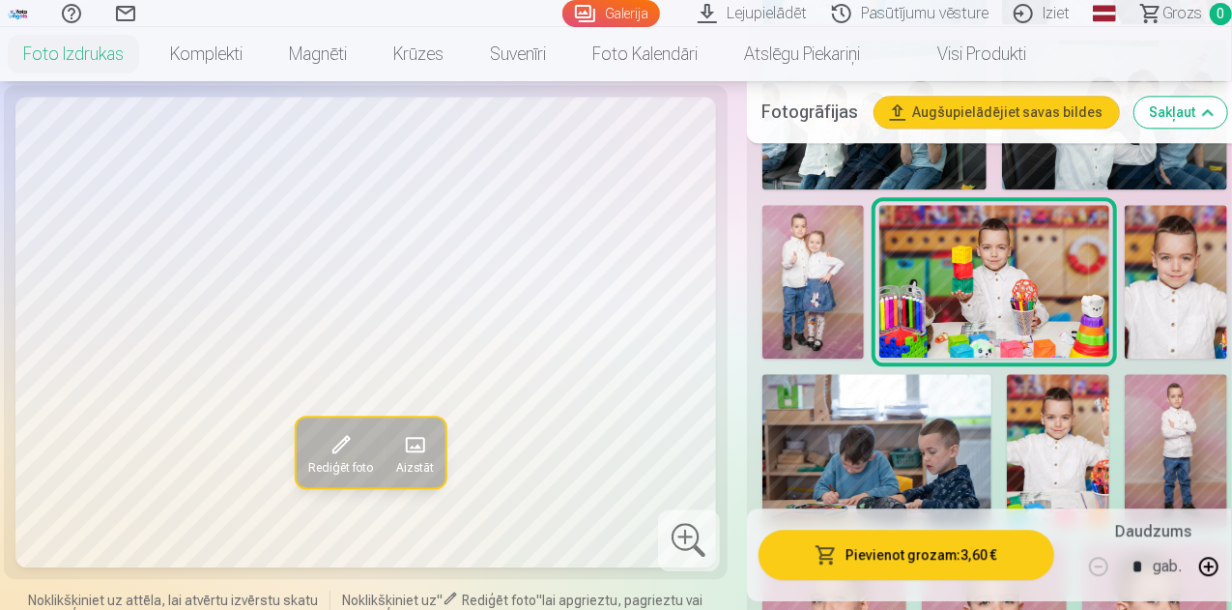
click at [1069, 383] on img at bounding box center [1058, 450] width 102 height 153
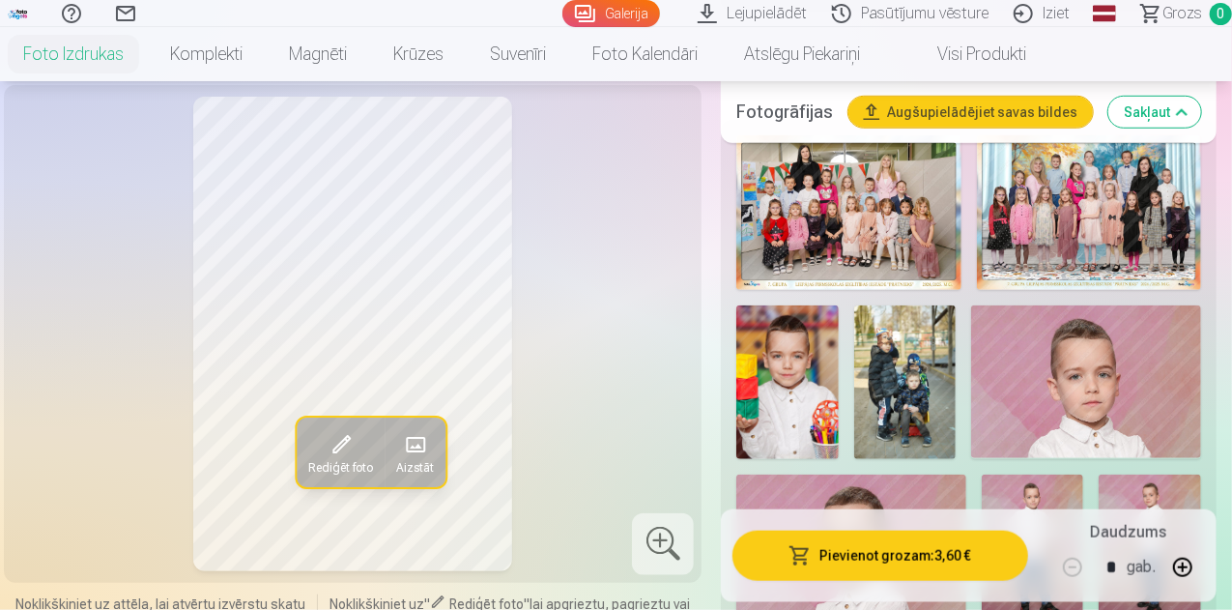
scroll to position [676, 0]
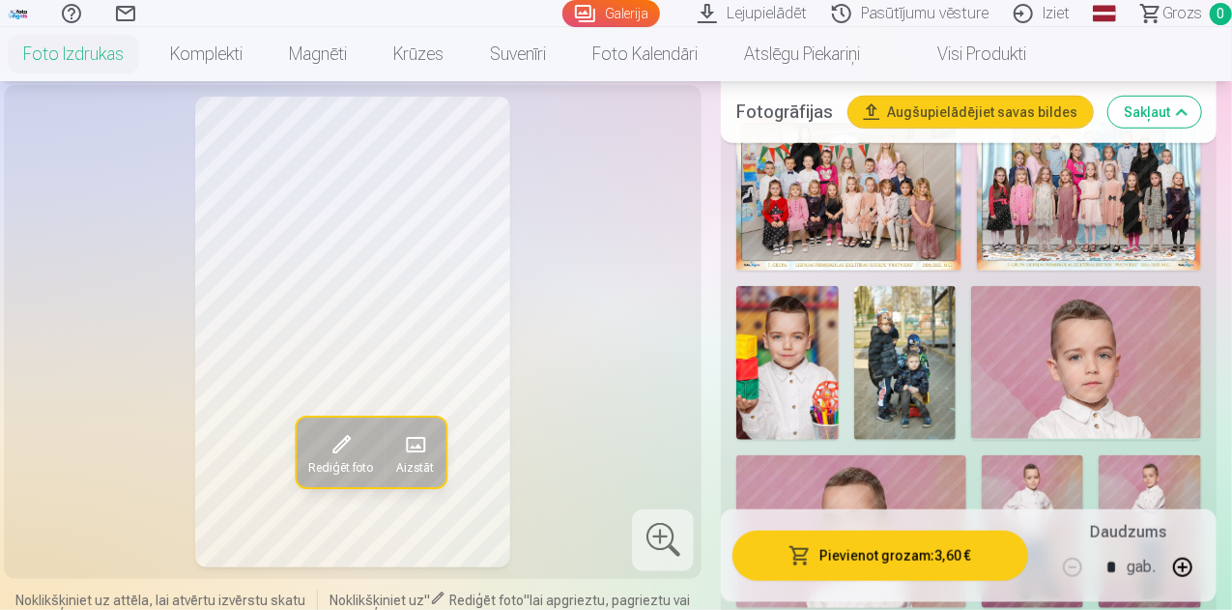
click at [795, 349] on img at bounding box center [787, 363] width 102 height 154
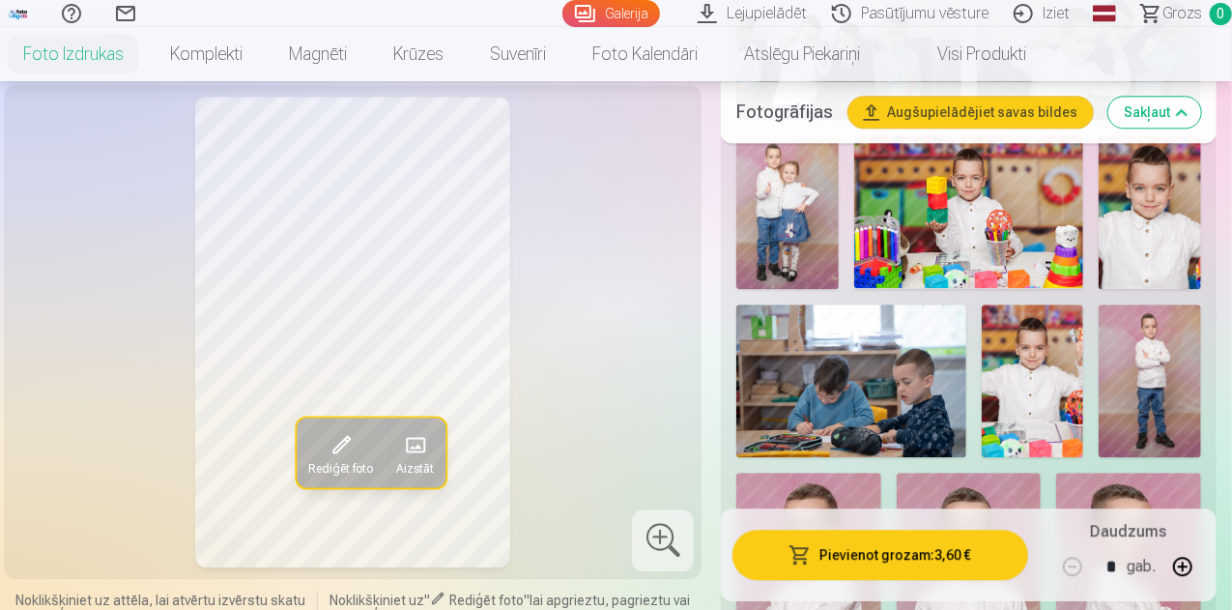
scroll to position [2319, 0]
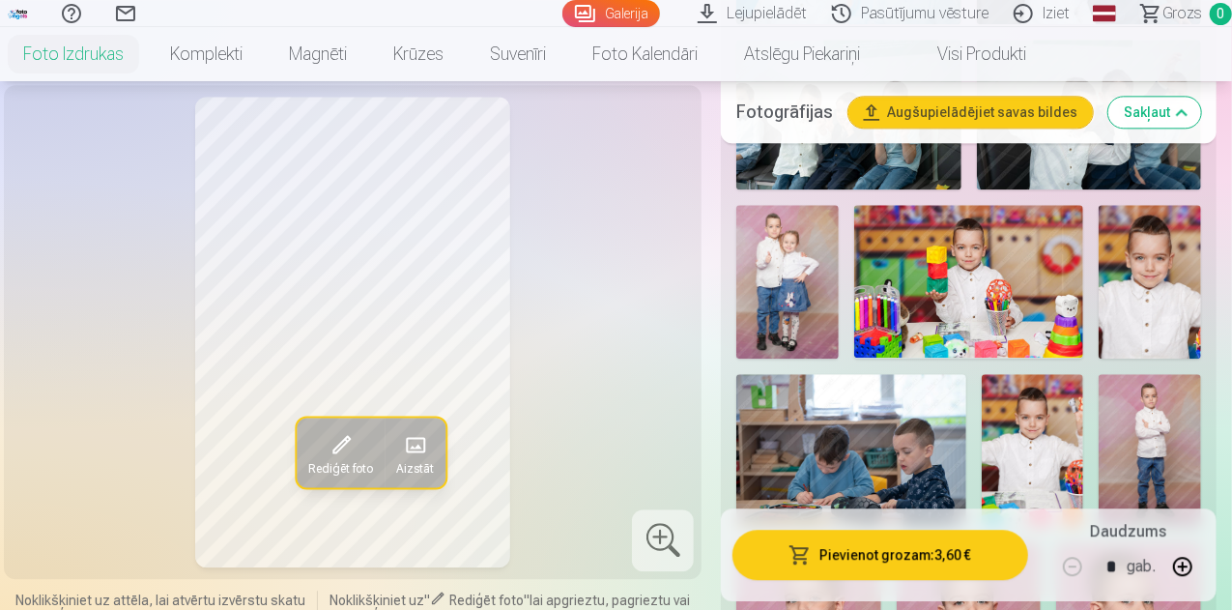
click at [1022, 249] on img at bounding box center [969, 281] width 230 height 153
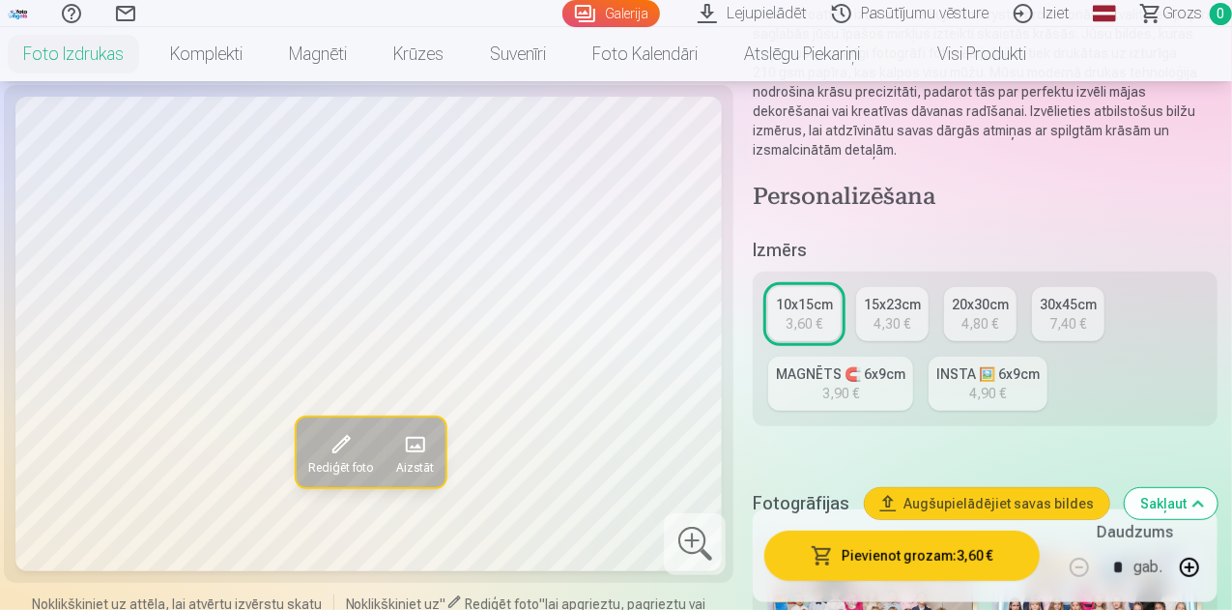
scroll to position [483, 0]
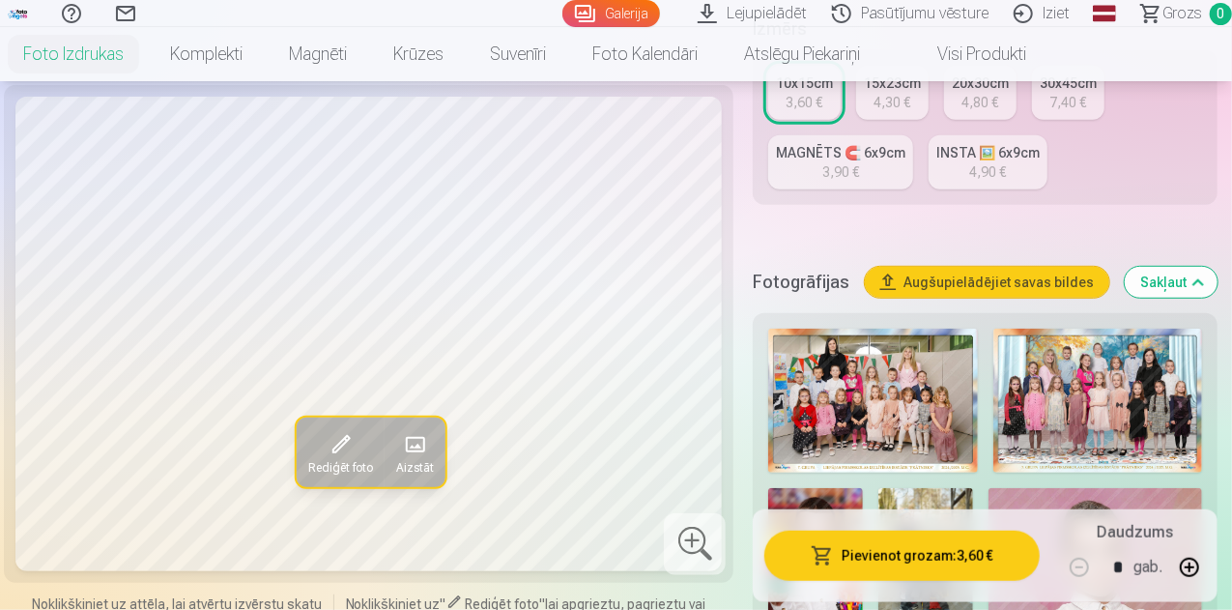
click at [892, 351] on img at bounding box center [873, 401] width 210 height 144
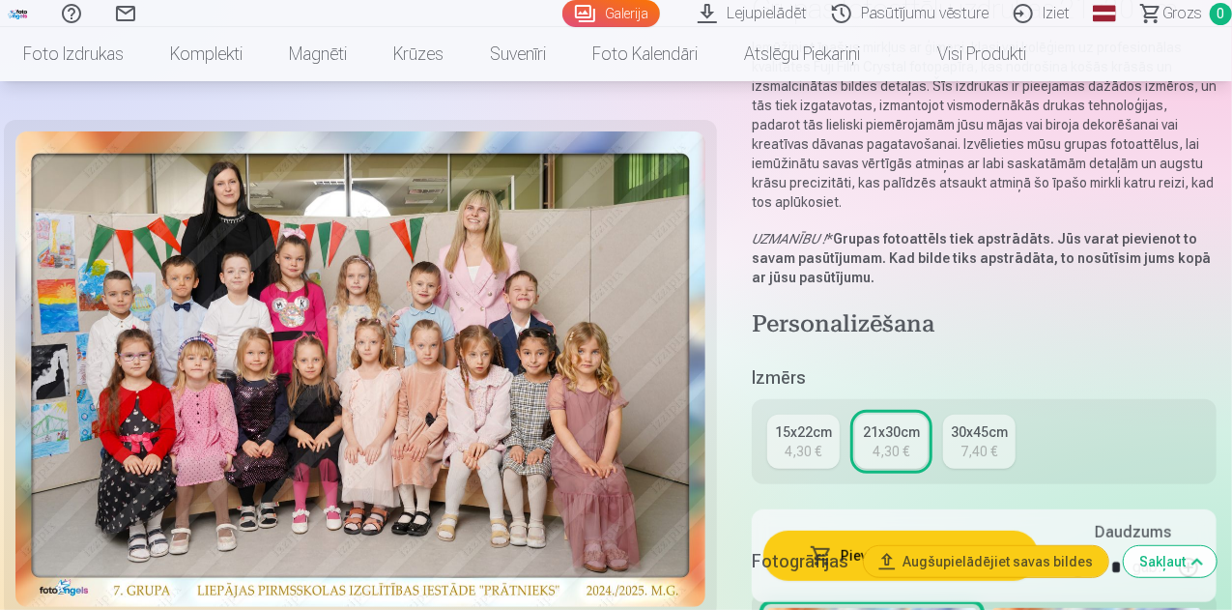
scroll to position [193, 0]
